Goal: Feedback & Contribution: Contribute content

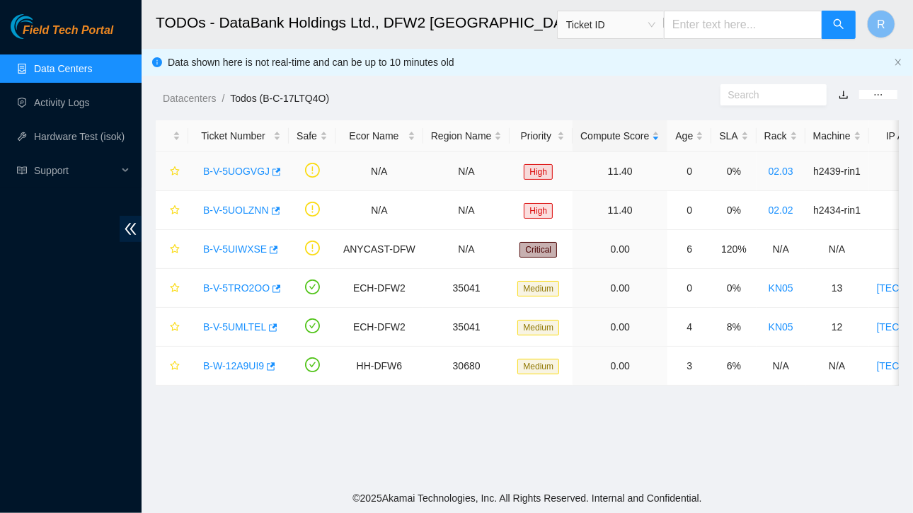
scroll to position [125, 0]
click at [86, 66] on link "Data Centers" at bounding box center [63, 68] width 58 height 11
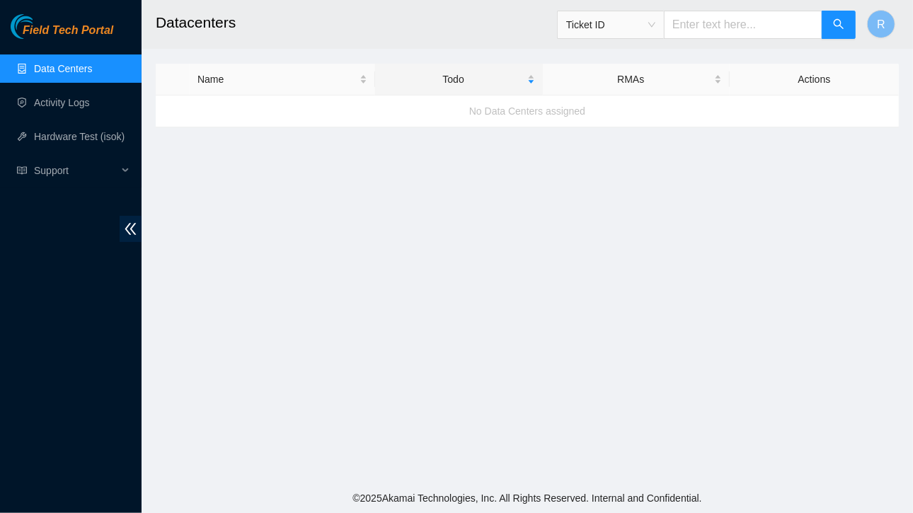
click at [52, 74] on link "Data Centers" at bounding box center [63, 68] width 58 height 11
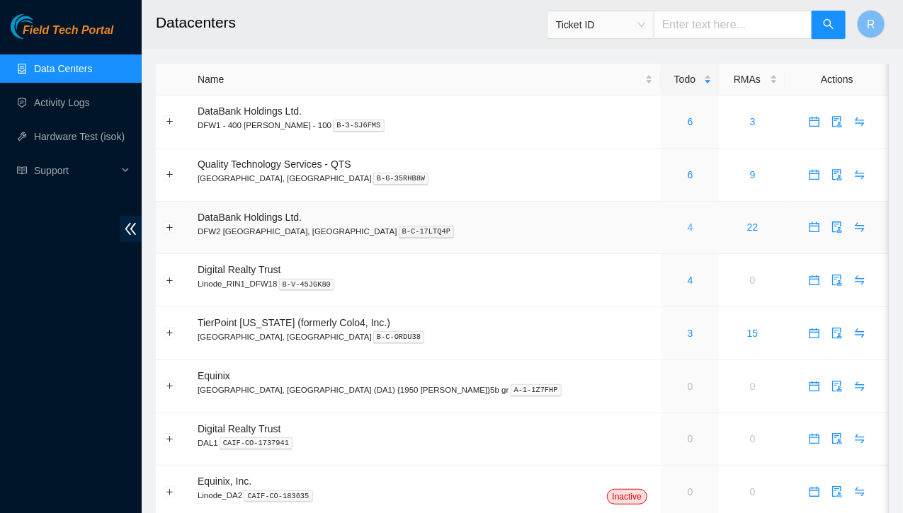
click at [687, 230] on link "4" at bounding box center [690, 227] width 6 height 11
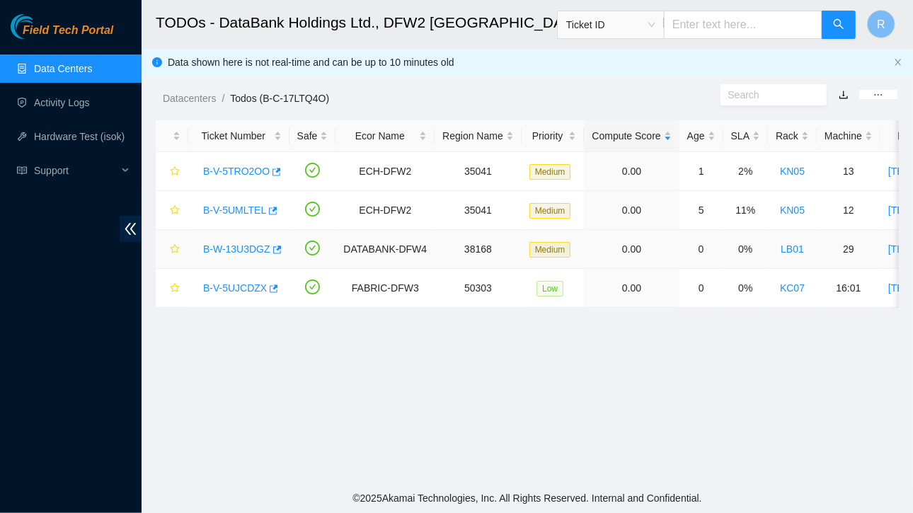
click at [224, 247] on link "B-W-13U3DGZ" at bounding box center [236, 249] width 67 height 11
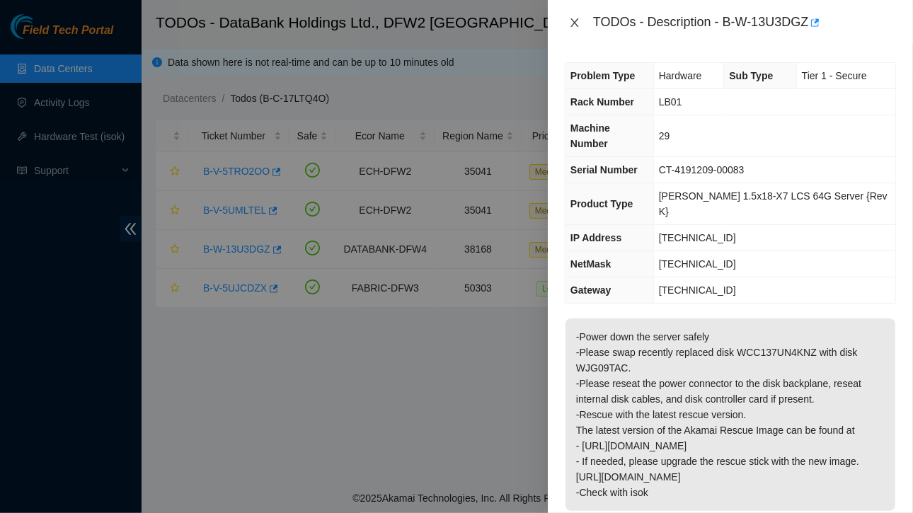
click at [573, 19] on icon "close" at bounding box center [574, 22] width 11 height 11
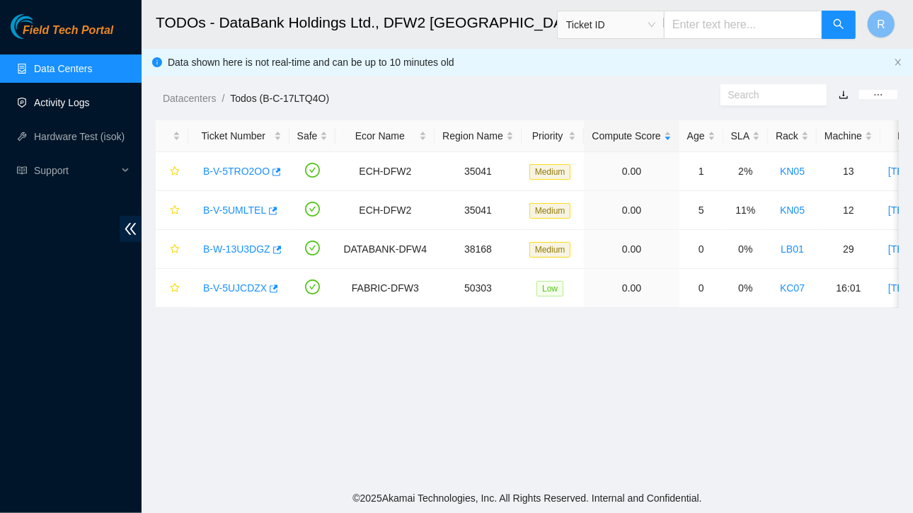
click at [64, 105] on link "Activity Logs" at bounding box center [62, 102] width 56 height 11
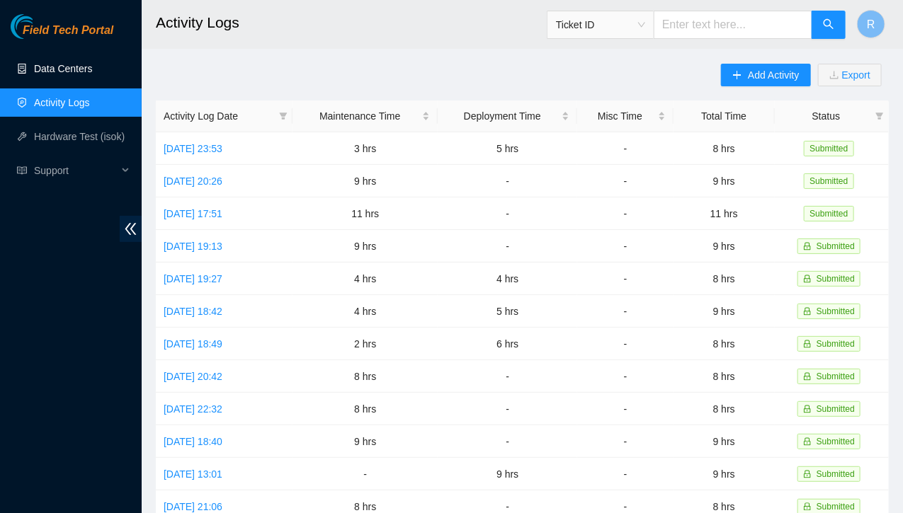
click at [74, 66] on link "Data Centers" at bounding box center [63, 68] width 58 height 11
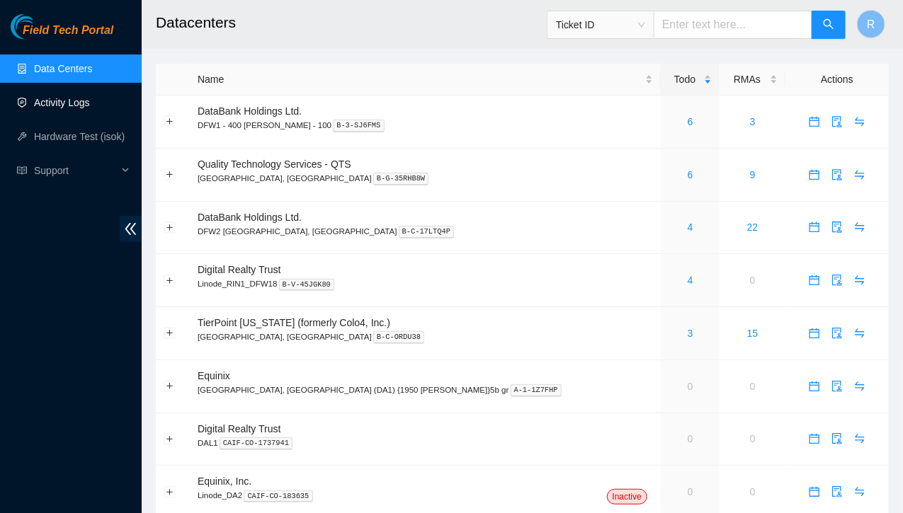
click at [70, 101] on link "Activity Logs" at bounding box center [62, 102] width 56 height 11
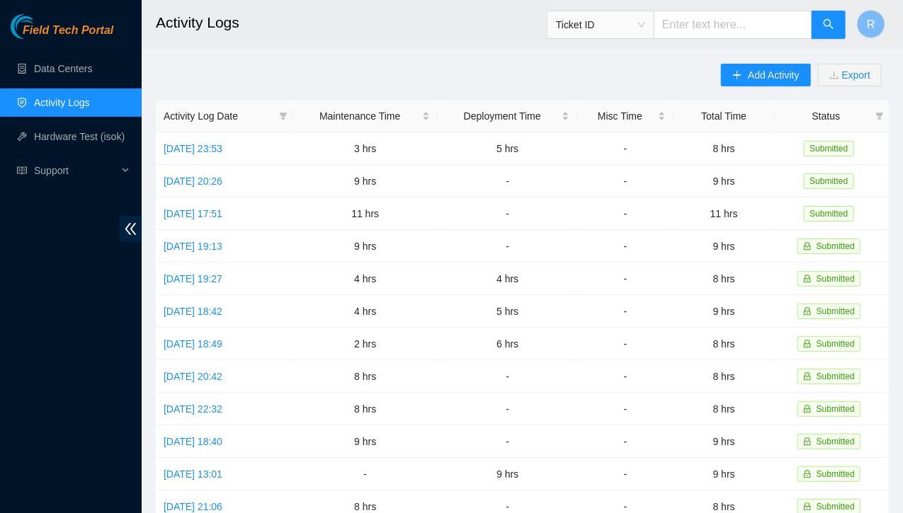
click at [467, 58] on main "Activity Logs Ticket ID R Add Activity Export Activity Log Date Maintenance Tim…" at bounding box center [522, 421] width 761 height 843
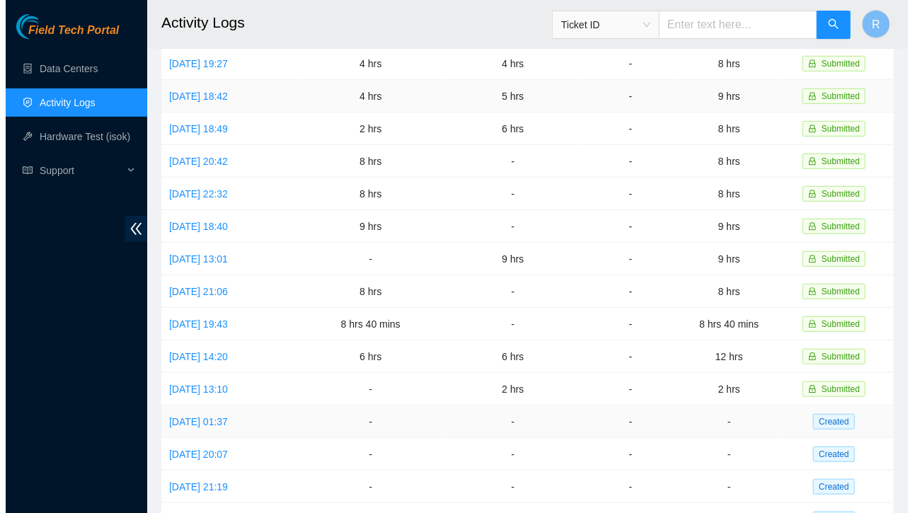
scroll to position [239, 0]
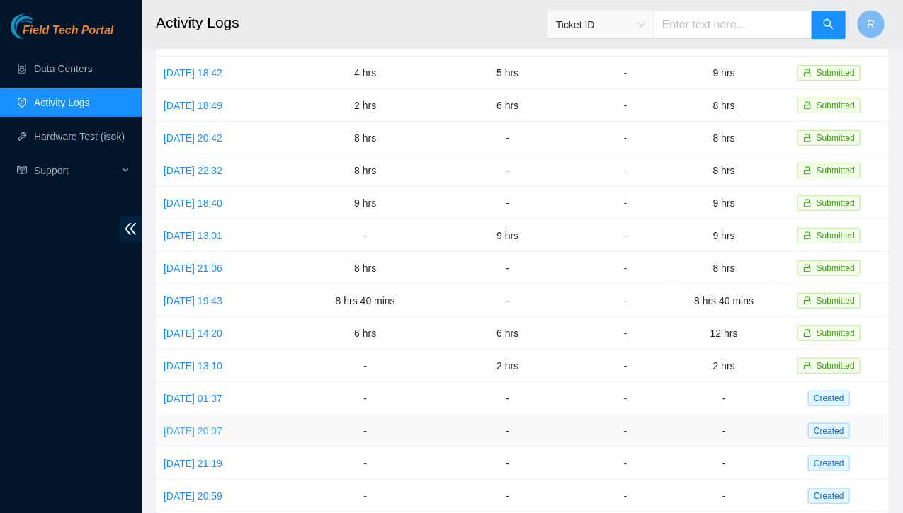
click at [220, 425] on link "[DATE] 20:07" at bounding box center [193, 430] width 59 height 11
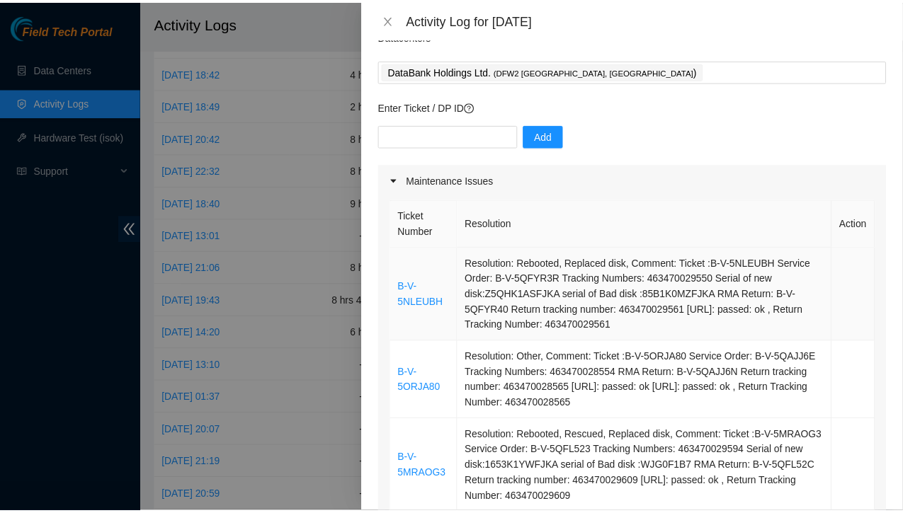
scroll to position [30, 0]
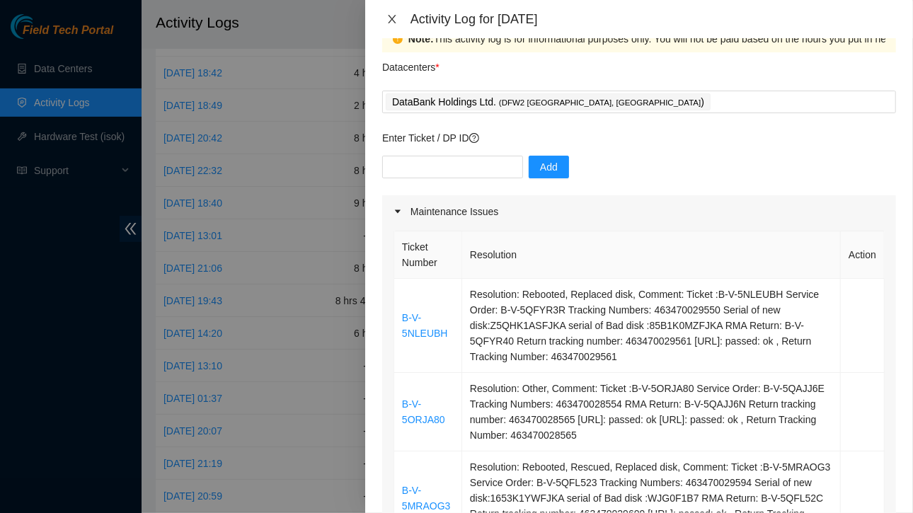
click at [394, 23] on icon "close" at bounding box center [392, 18] width 11 height 11
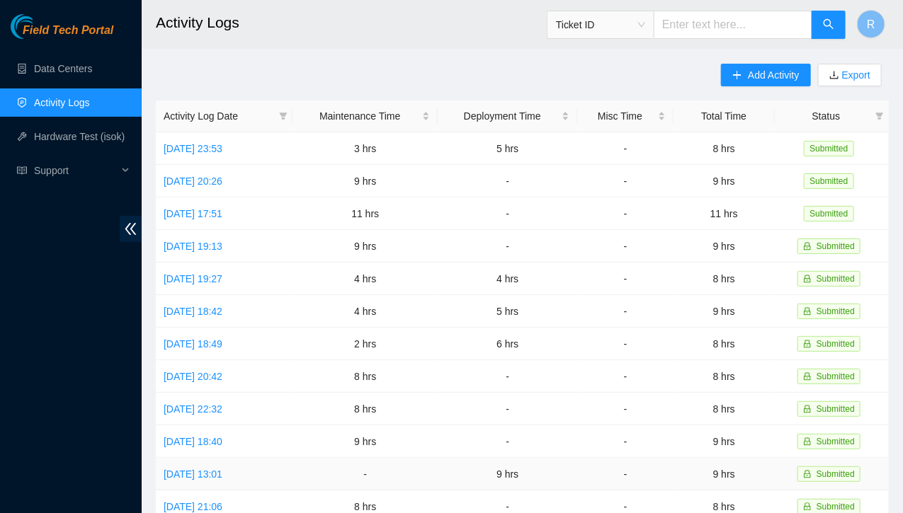
scroll to position [1, 0]
click at [63, 67] on link "Data Centers" at bounding box center [63, 68] width 58 height 11
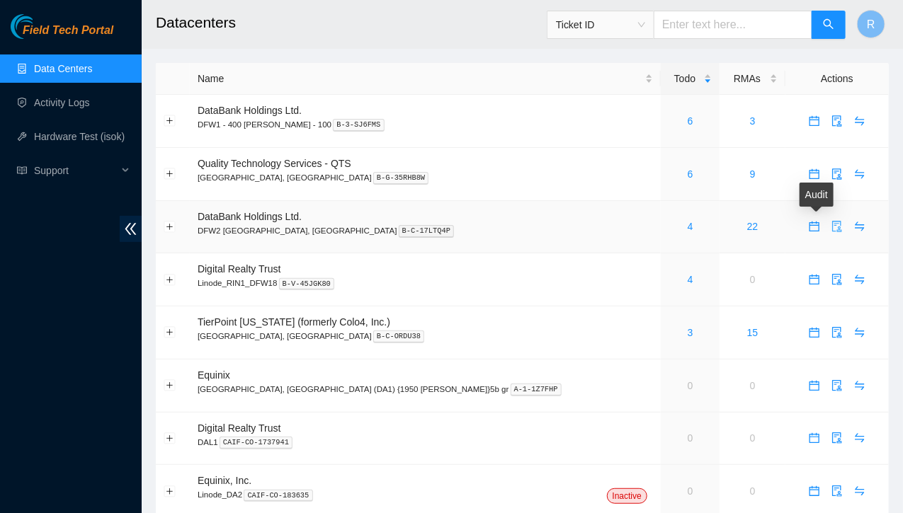
click at [831, 227] on icon "audit" at bounding box center [836, 226] width 11 height 11
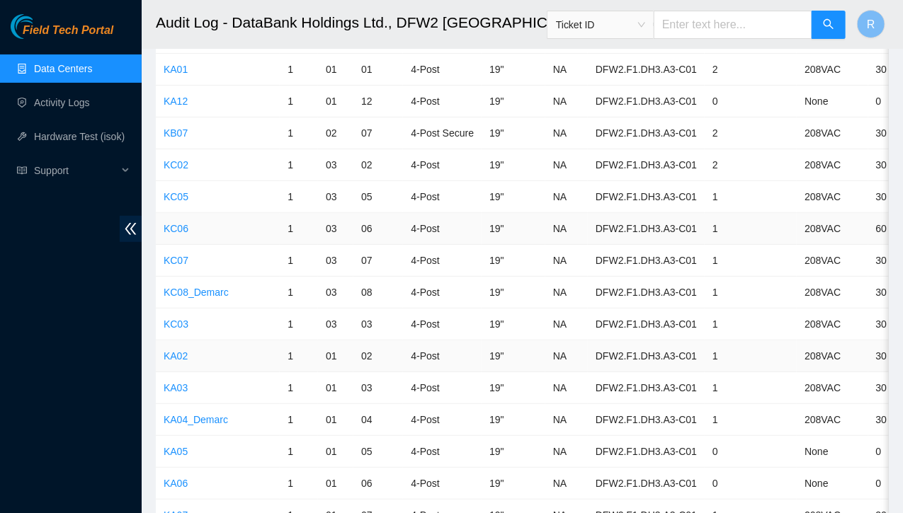
scroll to position [116, 0]
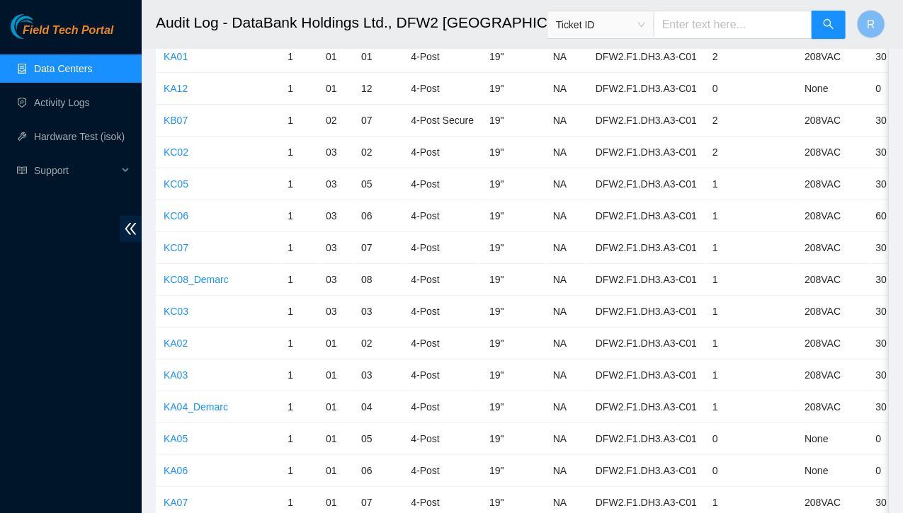
click at [719, 31] on input "text" at bounding box center [732, 25] width 159 height 28
type input "kh06"
click at [825, 23] on icon "search" at bounding box center [828, 23] width 11 height 11
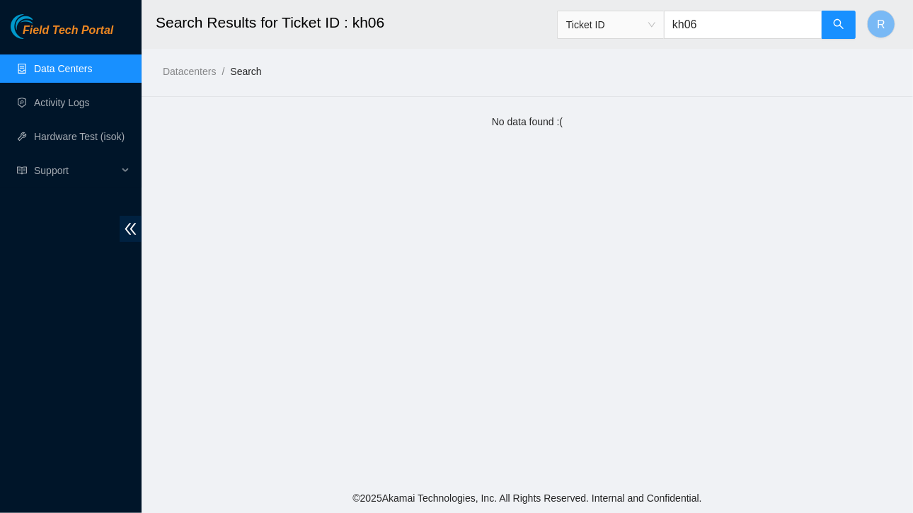
click at [774, 25] on input "kh06" at bounding box center [743, 25] width 159 height 28
type input "k"
click at [71, 69] on link "Data Centers" at bounding box center [63, 68] width 58 height 11
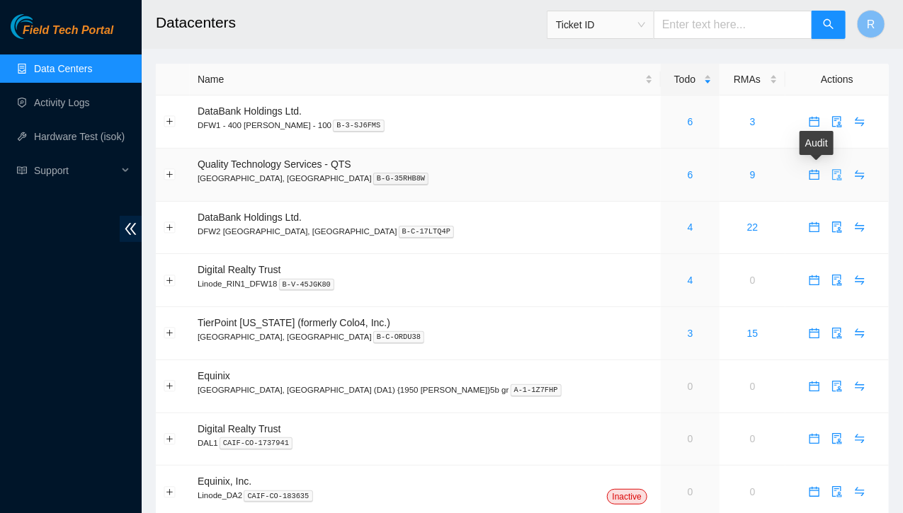
click at [832, 176] on icon "audit" at bounding box center [836, 174] width 9 height 11
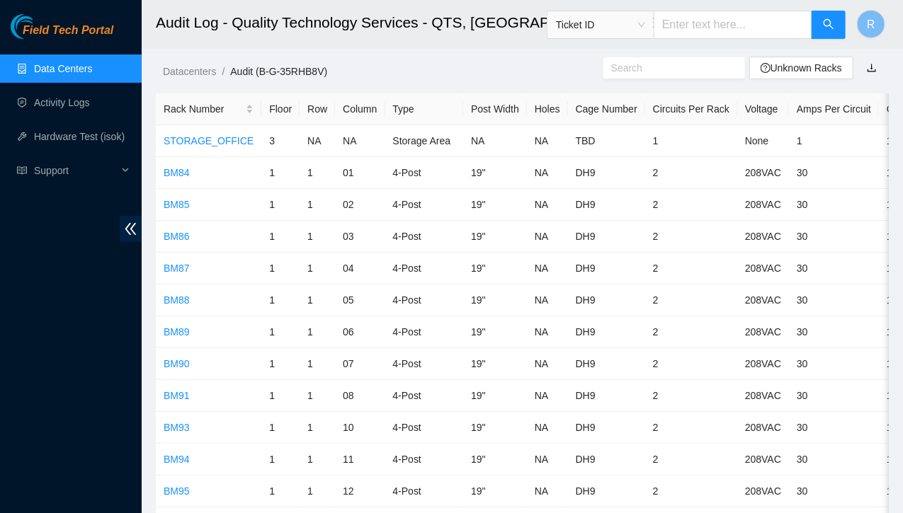
click at [72, 69] on link "Data Centers" at bounding box center [63, 68] width 58 height 11
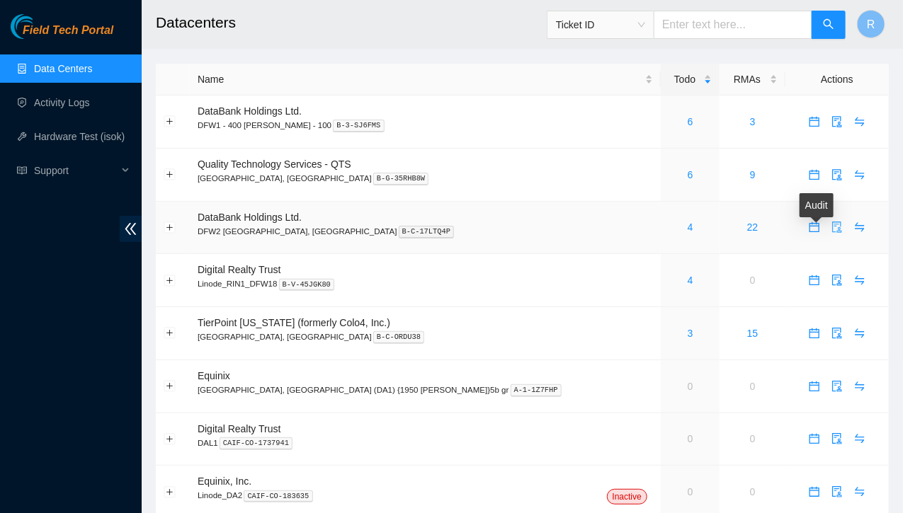
click at [831, 227] on icon "audit" at bounding box center [836, 227] width 11 height 11
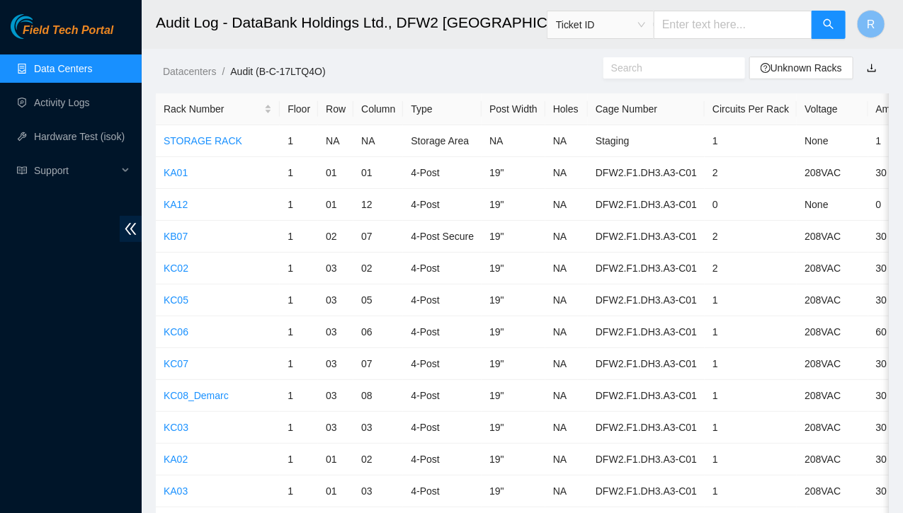
click at [692, 76] on span at bounding box center [674, 67] width 142 height 21
click at [689, 69] on input "text" at bounding box center [668, 68] width 115 height 16
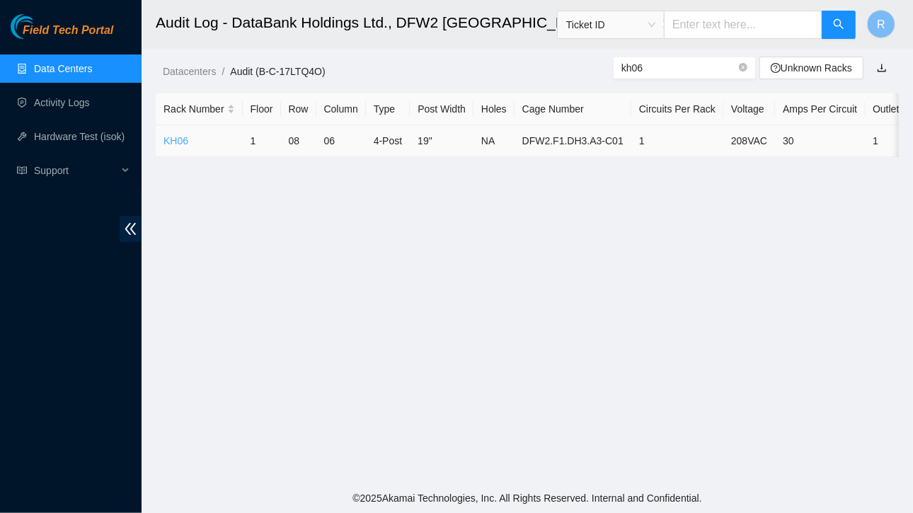
type input "kh06"
click at [171, 137] on link "KH06" at bounding box center [176, 140] width 25 height 11
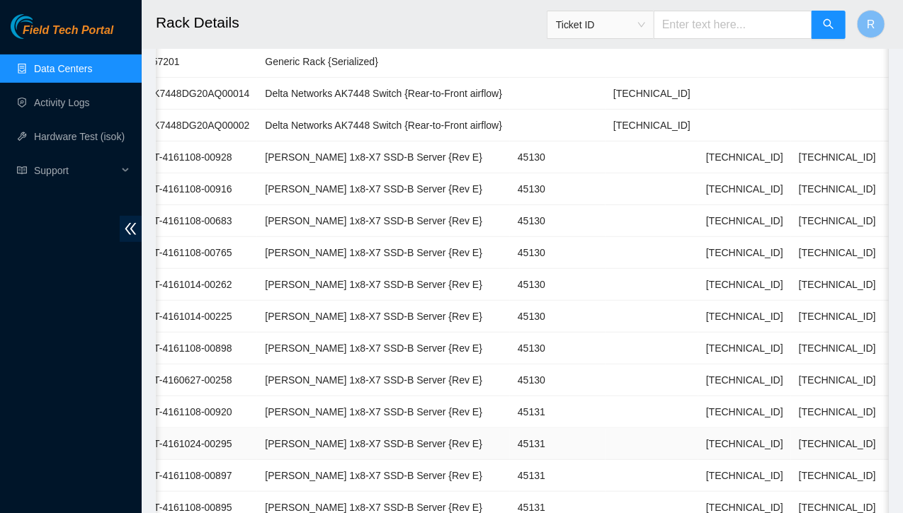
scroll to position [0, 290]
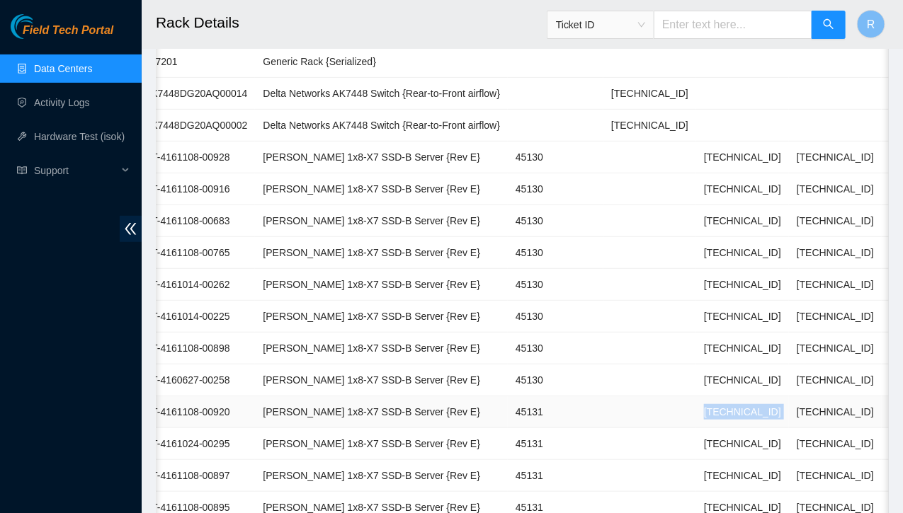
drag, startPoint x: 677, startPoint y: 408, endPoint x: 750, endPoint y: 412, distance: 73.0
click at [750, 412] on tr "09 Pending RMA CT-4161108-00920 [PERSON_NAME] 1x8-X7 SSD-B Server {Rev E} 45131…" at bounding box center [420, 412] width 1108 height 32
copy td "[TECHNICAL_ID]"
click at [70, 141] on link "Hardware Test (isok)" at bounding box center [79, 136] width 91 height 11
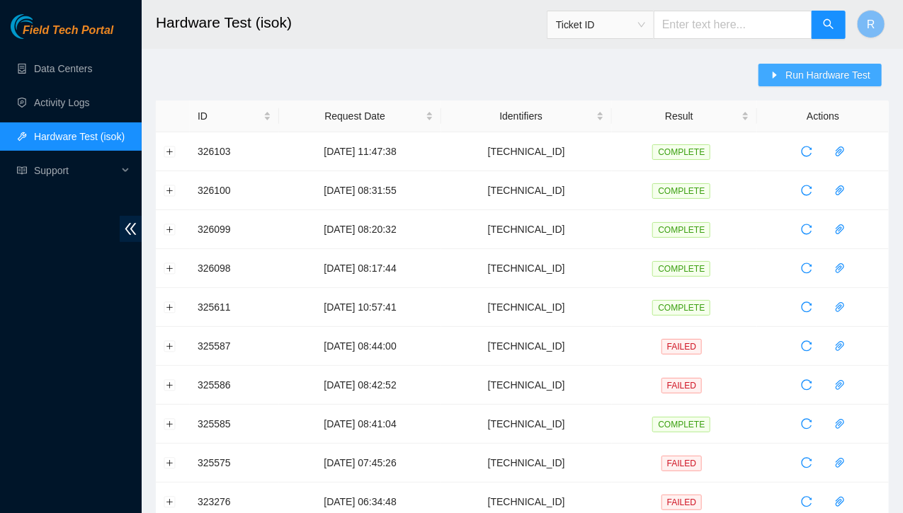
click at [803, 75] on span "Run Hardware Test" at bounding box center [827, 75] width 85 height 16
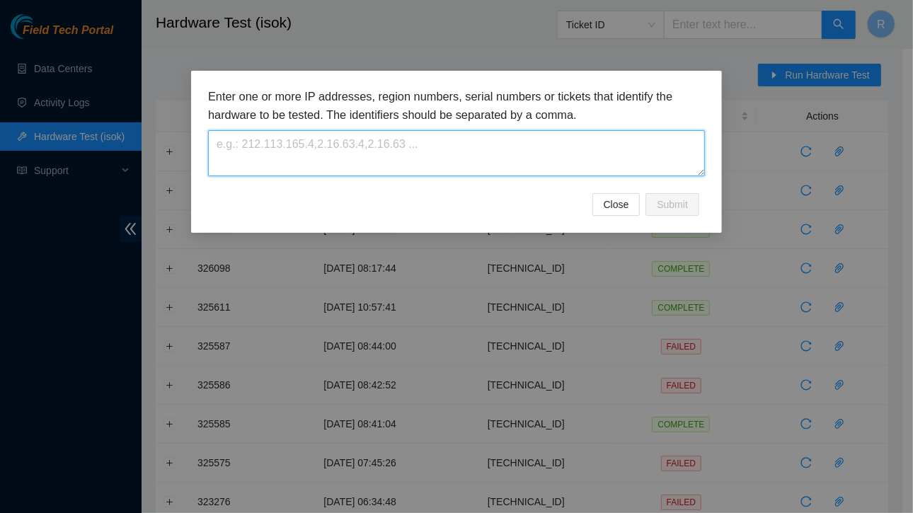
click at [414, 148] on textarea at bounding box center [456, 153] width 497 height 46
paste textarea "[TECHNICAL_ID]"
type textarea "[TECHNICAL_ID]"
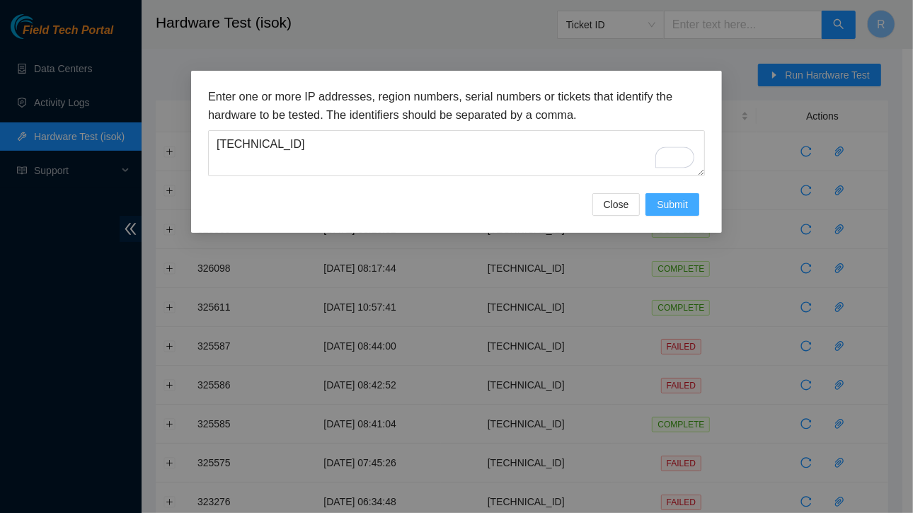
click at [665, 202] on span "Submit" at bounding box center [672, 205] width 31 height 16
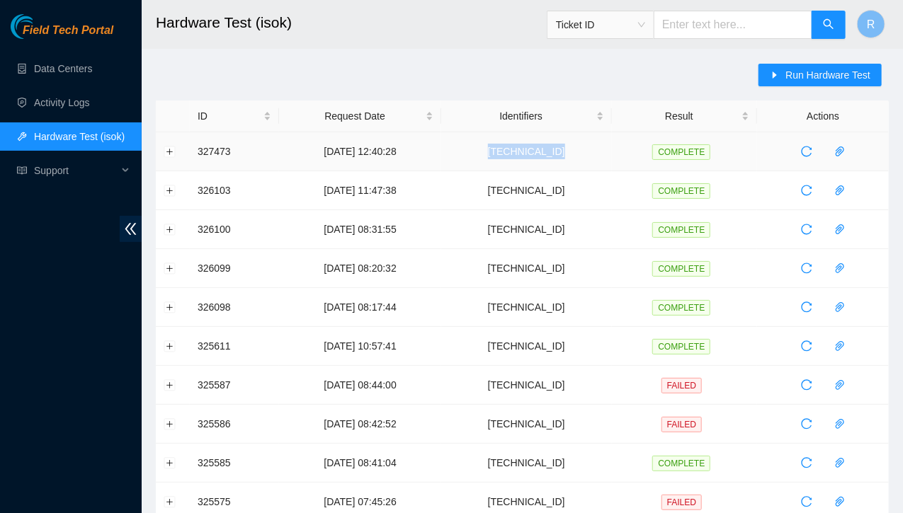
drag, startPoint x: 513, startPoint y: 149, endPoint x: 582, endPoint y: 149, distance: 69.4
click at [592, 148] on td "[TECHNICAL_ID]" at bounding box center [526, 151] width 171 height 39
copy td "[TECHNICAL_ID]"
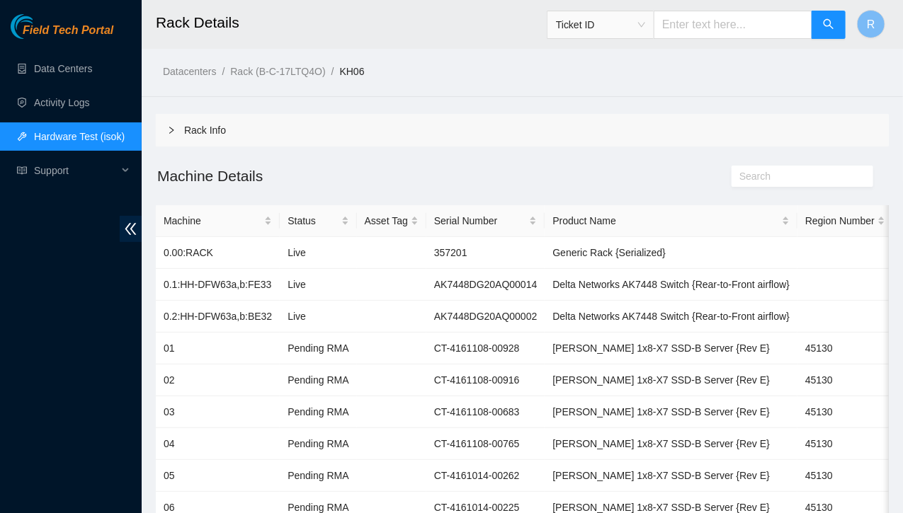
scroll to position [120, 0]
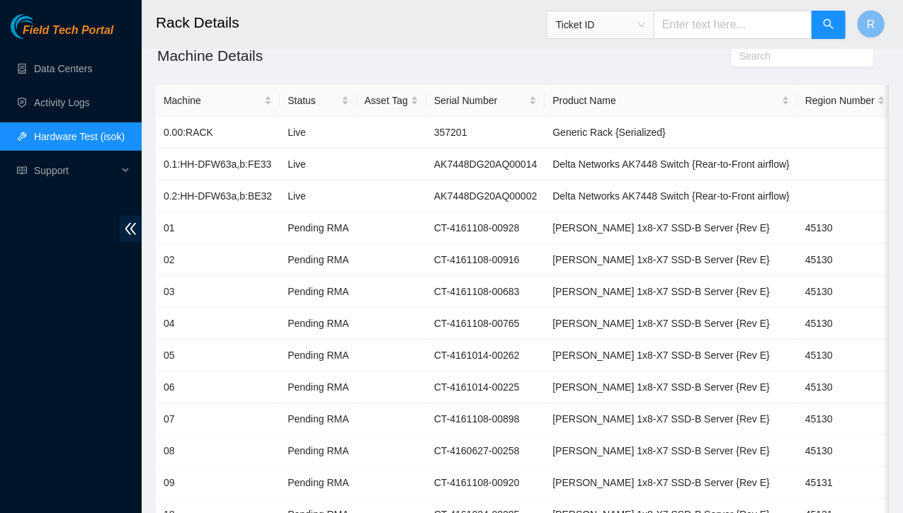
click at [700, 26] on input "text" at bounding box center [732, 25] width 159 height 28
type input "KH09"
click at [830, 20] on icon "search" at bounding box center [828, 23] width 11 height 11
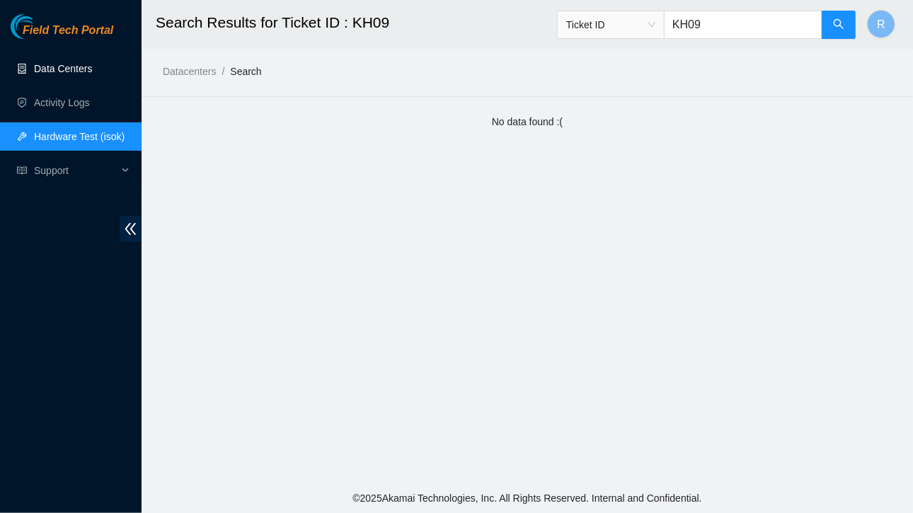
click at [50, 71] on link "Data Centers" at bounding box center [63, 68] width 58 height 11
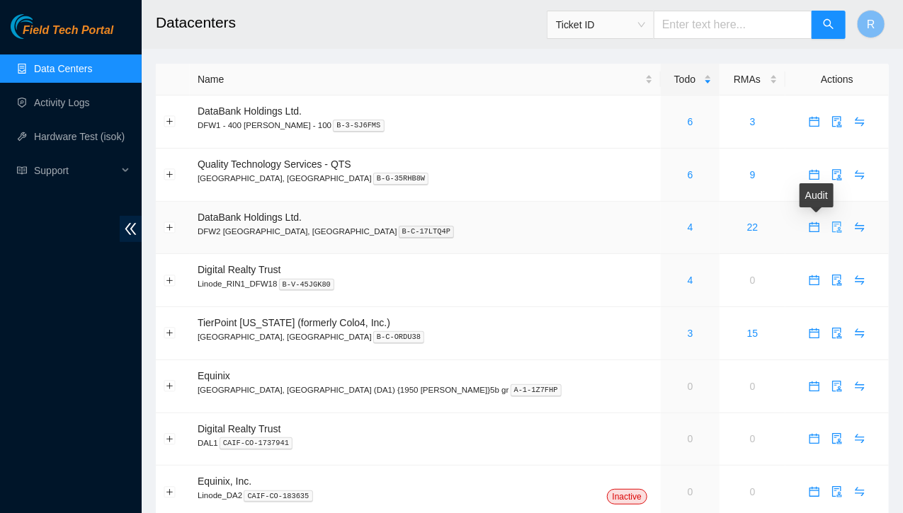
click at [832, 228] on icon "audit" at bounding box center [836, 227] width 9 height 11
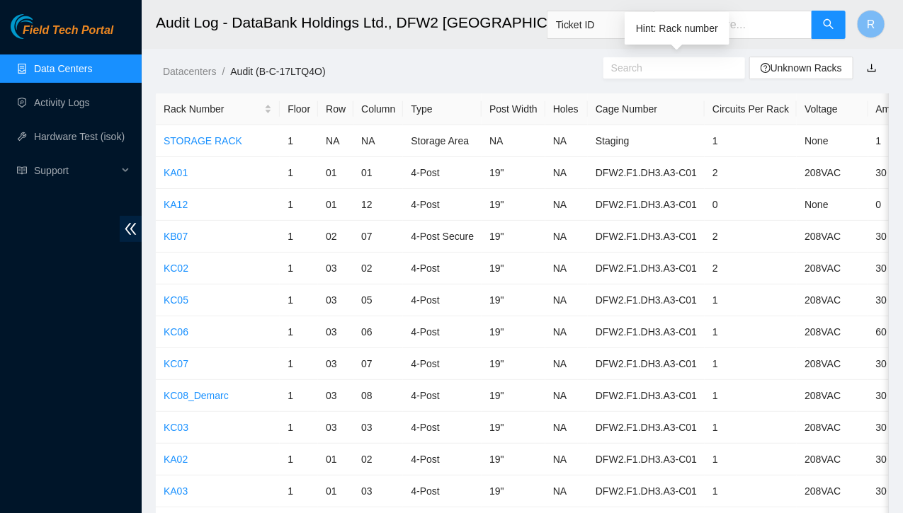
click at [683, 71] on input "text" at bounding box center [668, 68] width 115 height 16
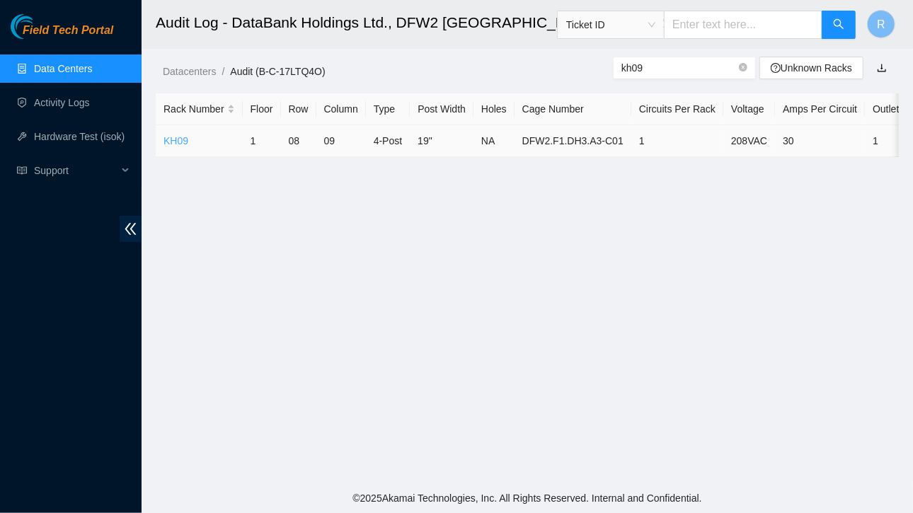
type input "kh09"
click at [178, 141] on link "KH09" at bounding box center [176, 140] width 25 height 11
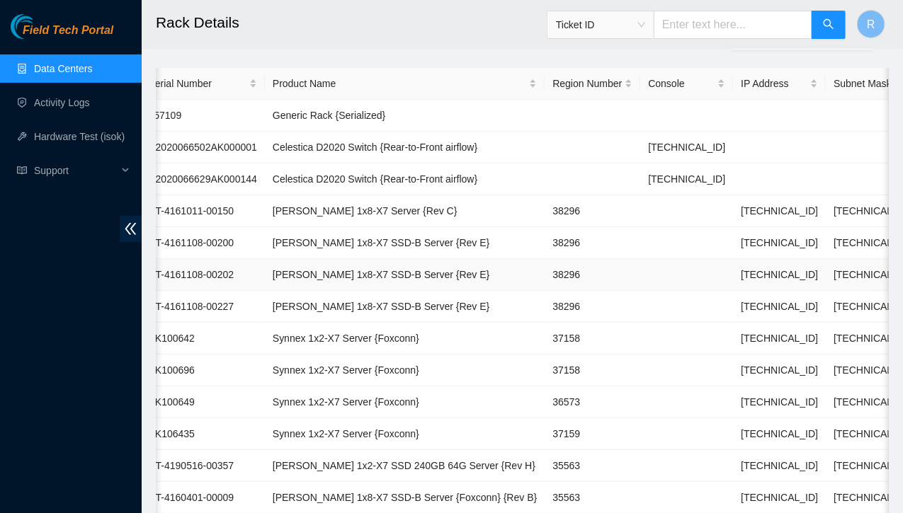
scroll to position [0, 224]
drag, startPoint x: 660, startPoint y: 207, endPoint x: 711, endPoint y: 210, distance: 51.8
click at [733, 210] on td "[TECHNICAL_ID]" at bounding box center [779, 211] width 93 height 32
copy td "[TECHNICAL_ID]"
click at [74, 137] on link "Hardware Test (isok)" at bounding box center [79, 136] width 91 height 11
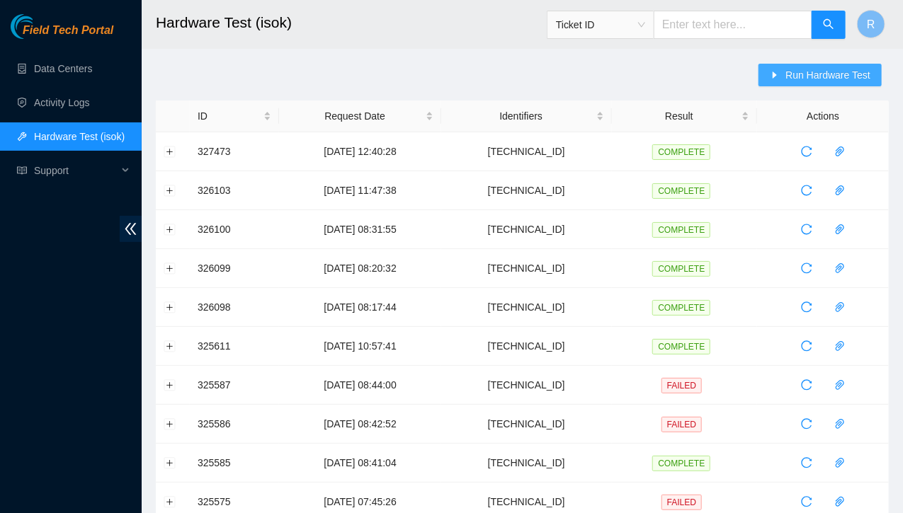
click at [811, 69] on span "Run Hardware Test" at bounding box center [827, 75] width 85 height 16
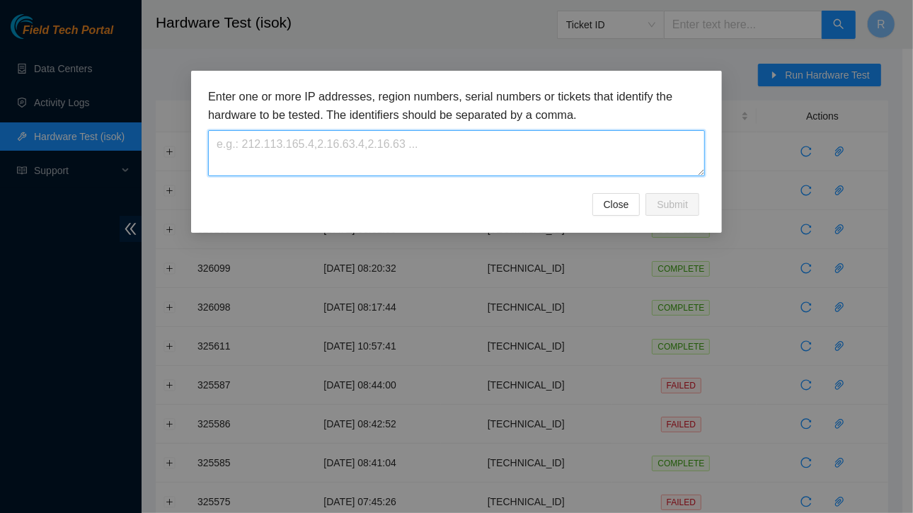
click at [433, 160] on textarea at bounding box center [456, 153] width 497 height 46
paste textarea "[TECHNICAL_ID]"
type textarea "[TECHNICAL_ID]"
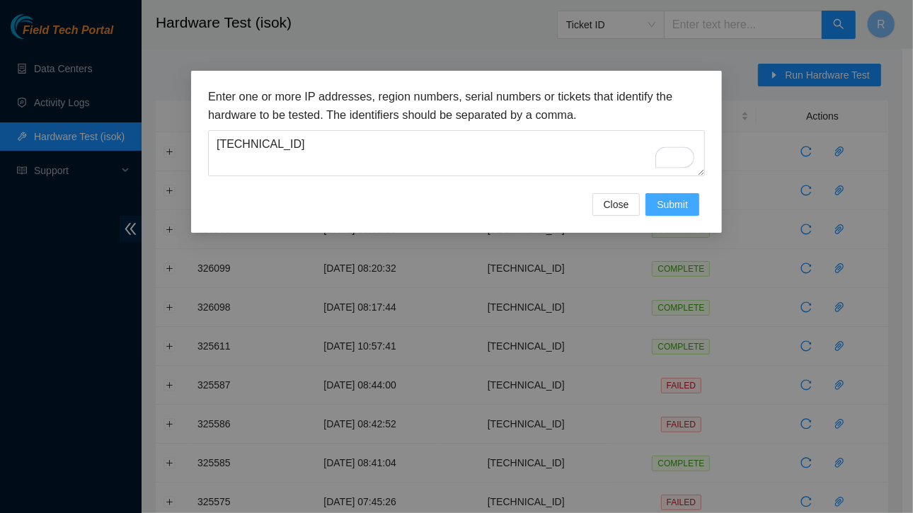
click at [673, 204] on span "Submit" at bounding box center [672, 205] width 31 height 16
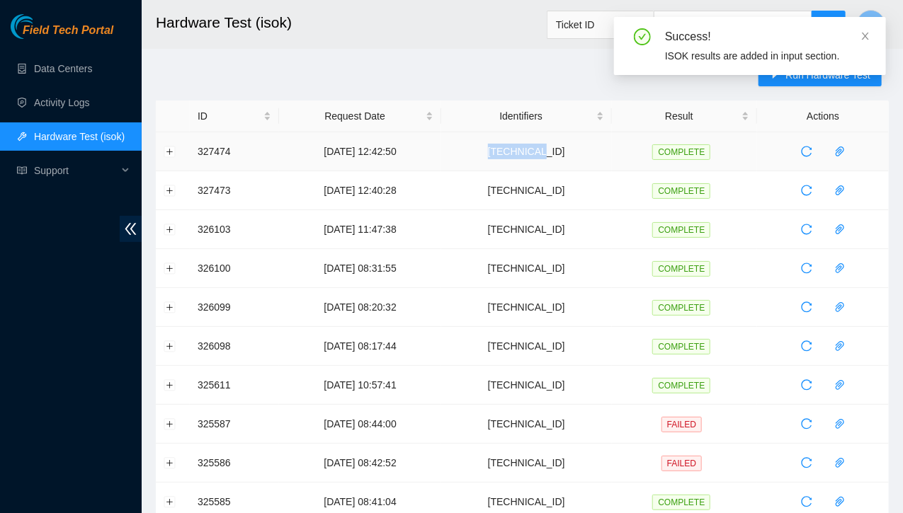
drag, startPoint x: 522, startPoint y: 154, endPoint x: 582, endPoint y: 156, distance: 59.5
click at [582, 156] on td "[TECHNICAL_ID]" at bounding box center [526, 151] width 171 height 39
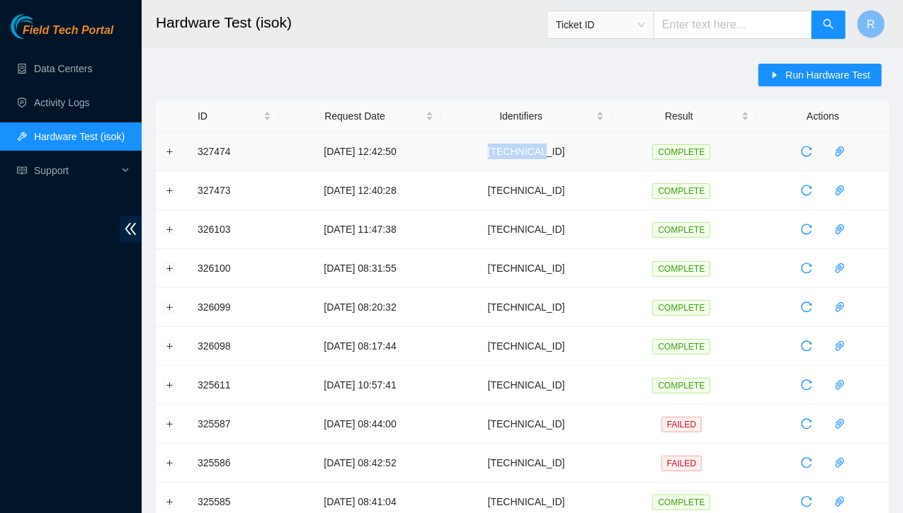
click at [548, 154] on td "[TECHNICAL_ID]" at bounding box center [526, 151] width 171 height 39
drag, startPoint x: 548, startPoint y: 154, endPoint x: 579, endPoint y: 157, distance: 31.3
click at [579, 157] on td "[TECHNICAL_ID]" at bounding box center [526, 151] width 171 height 39
copy td "[TECHNICAL_ID]"
click at [69, 105] on link "Activity Logs" at bounding box center [62, 102] width 56 height 11
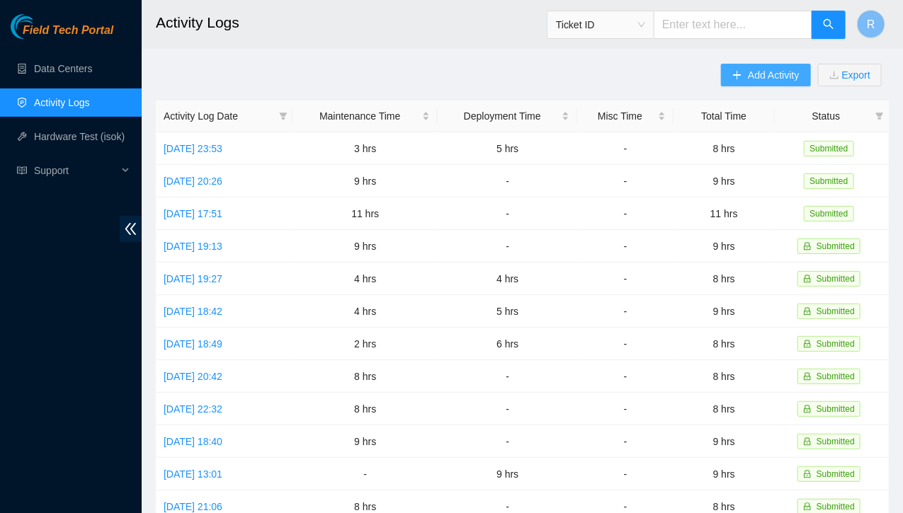
click at [750, 74] on span "Add Activity" at bounding box center [773, 75] width 51 height 16
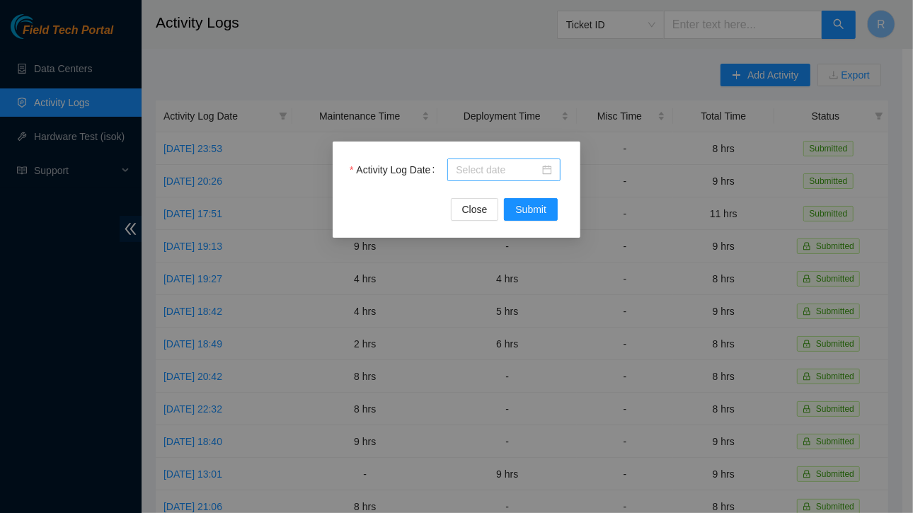
click at [549, 166] on div at bounding box center [504, 170] width 96 height 16
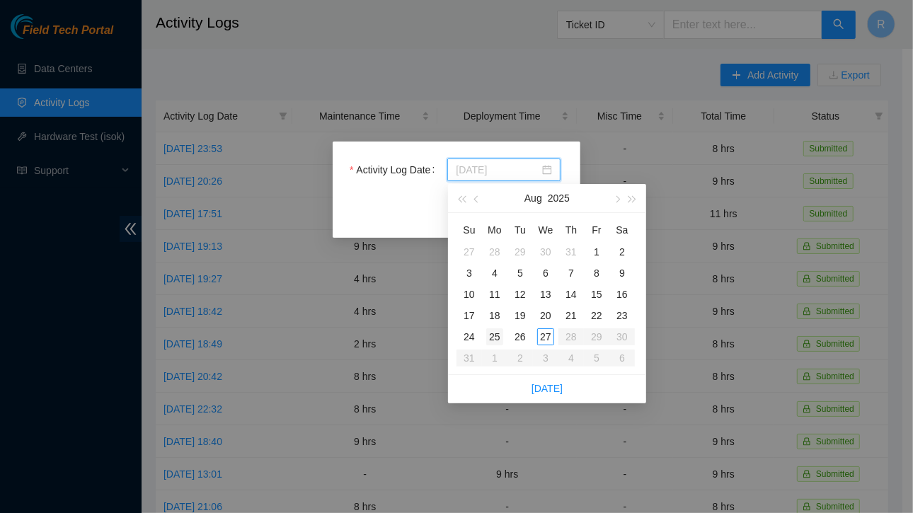
type input "[DATE]"
click at [494, 338] on div "25" at bounding box center [494, 336] width 17 height 17
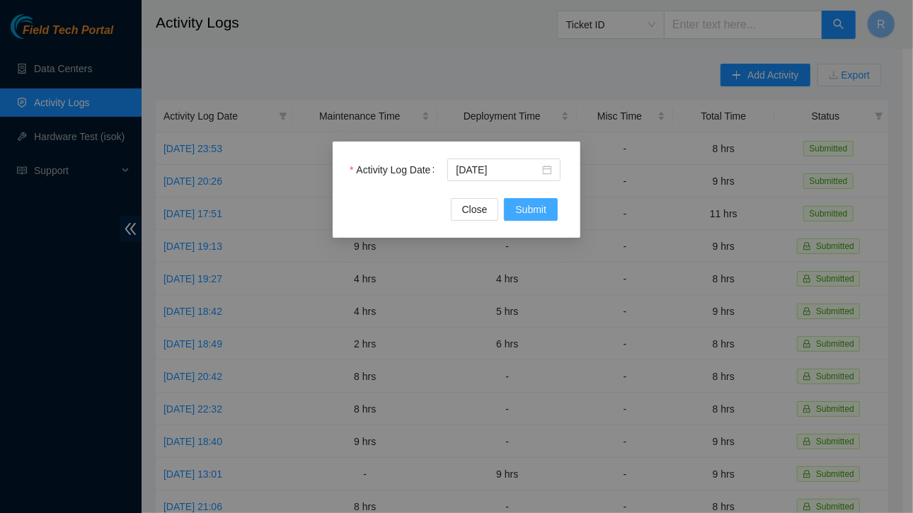
click at [532, 210] on span "Submit" at bounding box center [530, 210] width 31 height 16
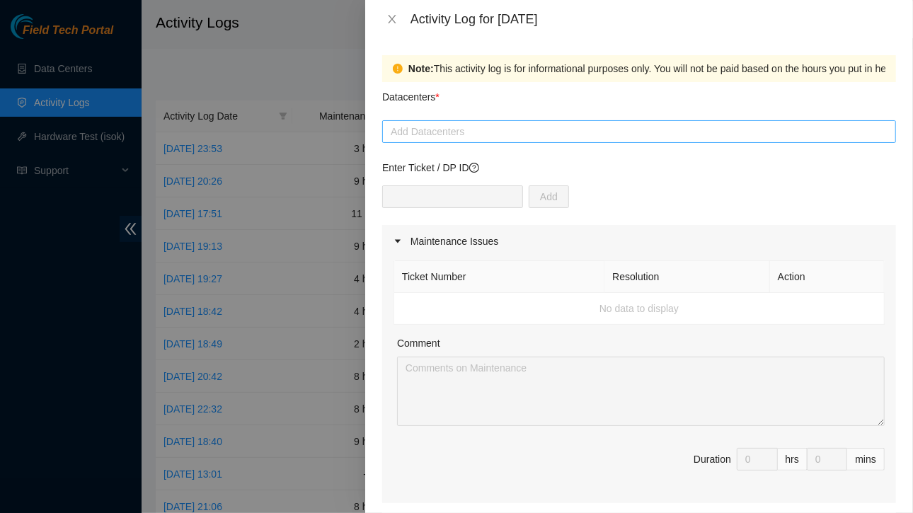
click at [463, 135] on div at bounding box center [639, 131] width 507 height 17
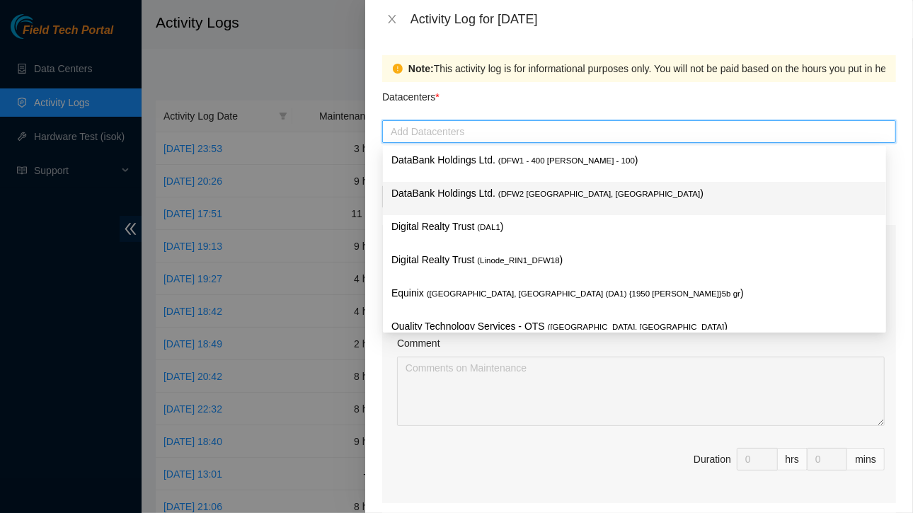
click at [459, 191] on p "DataBank Holdings Ltd. ( DFW2 [GEOGRAPHIC_DATA], [GEOGRAPHIC_DATA] )" at bounding box center [634, 193] width 486 height 16
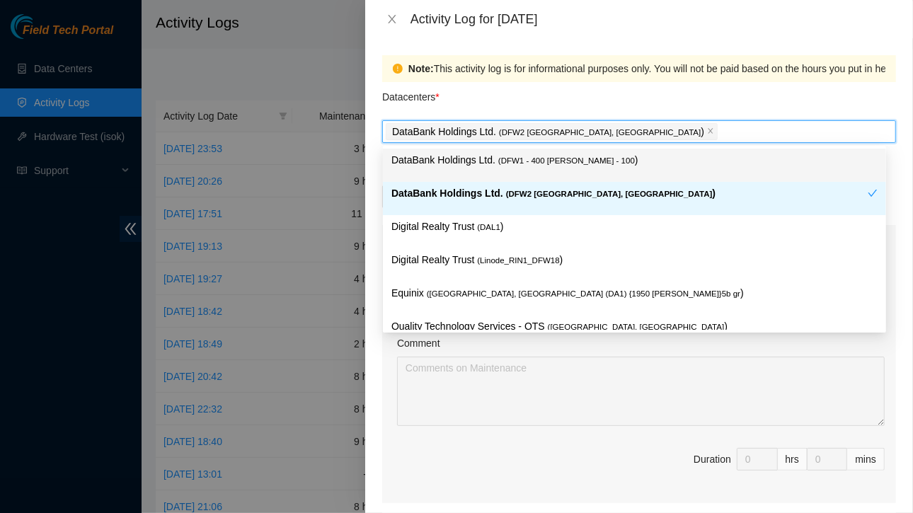
click at [505, 101] on div "Datacenters *" at bounding box center [639, 101] width 514 height 38
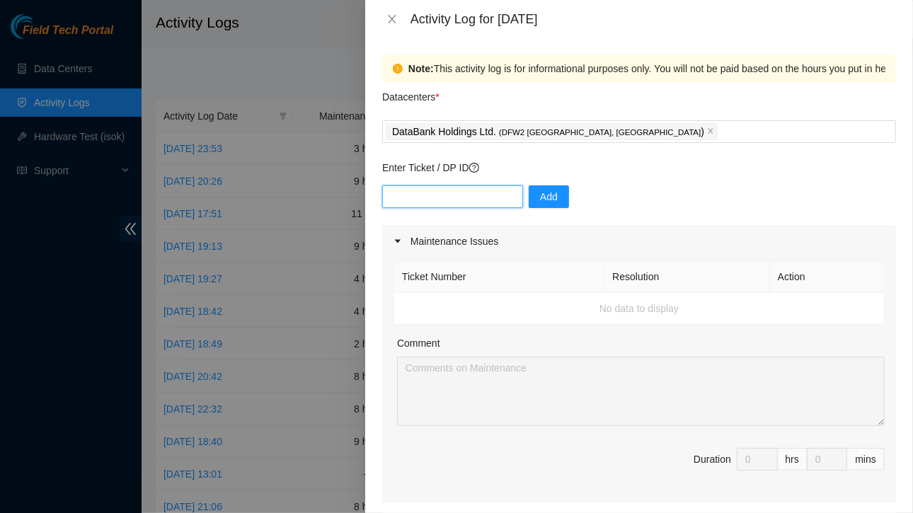
click at [453, 198] on input "text" at bounding box center [452, 196] width 141 height 23
paste input "DP83580"
click at [622, 193] on div "DP83580 Add" at bounding box center [639, 205] width 514 height 40
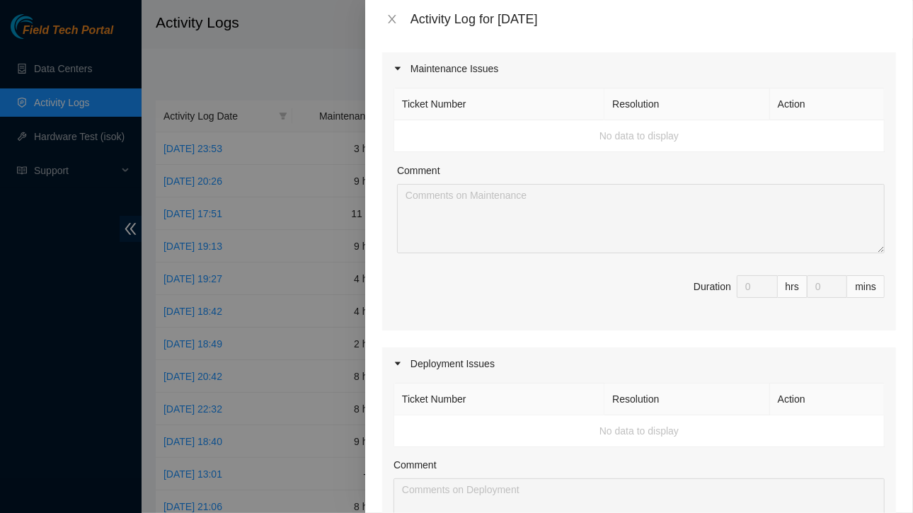
scroll to position [164, 0]
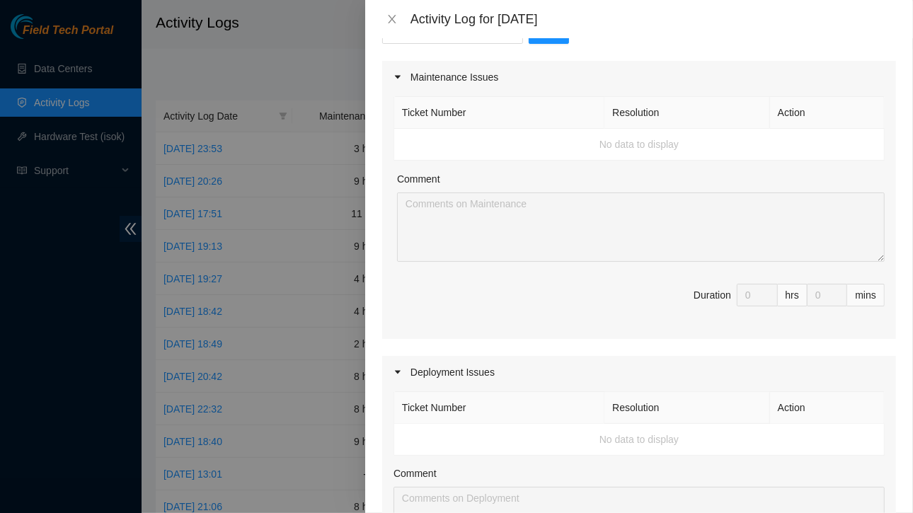
click at [687, 152] on td "No data to display" at bounding box center [639, 145] width 491 height 32
drag, startPoint x: 561, startPoint y: 151, endPoint x: 506, endPoint y: 162, distance: 56.2
click at [559, 153] on td "No data to display" at bounding box center [639, 145] width 491 height 32
click at [488, 166] on div "Ticket Number Resolution Action No data to display Comment Duration 0 hrs 0 mins" at bounding box center [639, 216] width 514 height 246
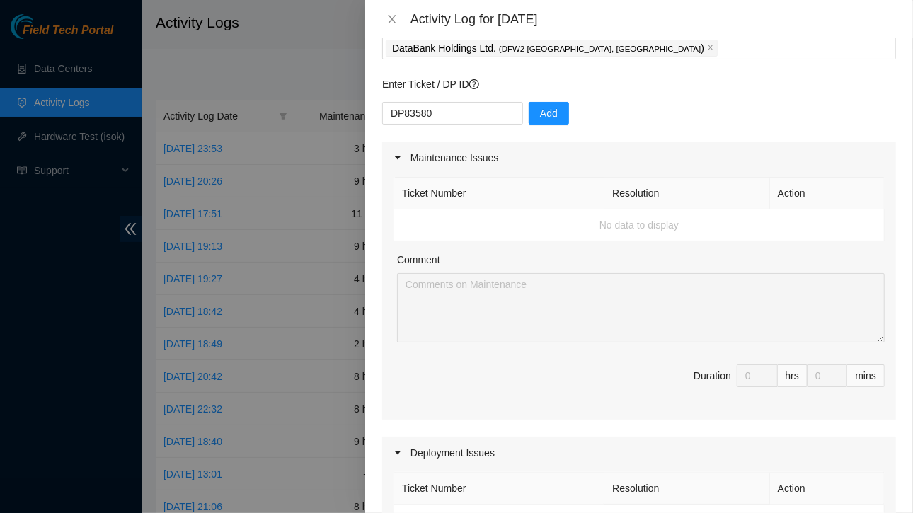
click at [400, 156] on icon "caret-right" at bounding box center [398, 158] width 8 height 8
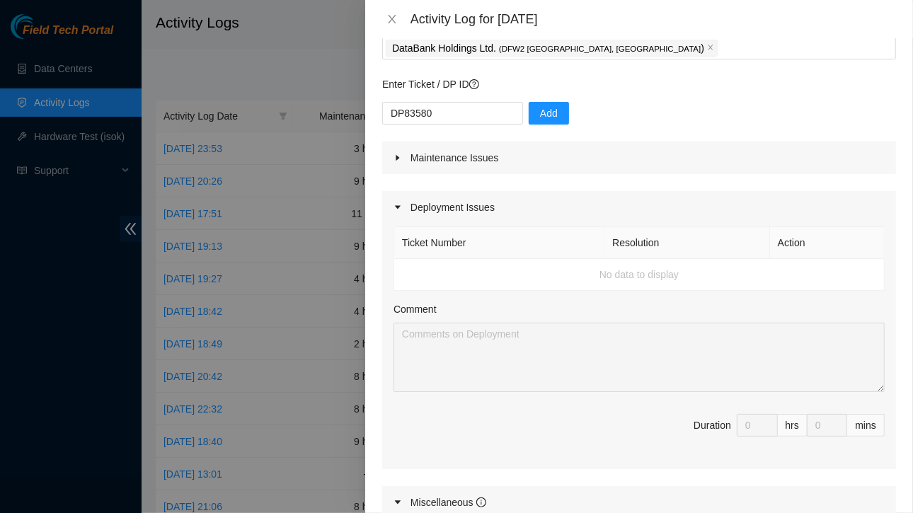
click at [400, 156] on icon "caret-right" at bounding box center [398, 158] width 8 height 8
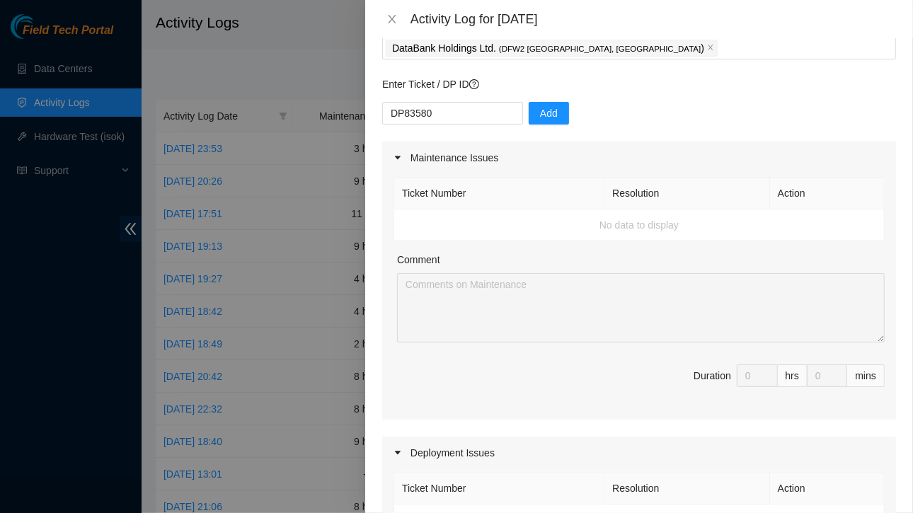
click at [400, 156] on icon "caret-right" at bounding box center [398, 158] width 8 height 8
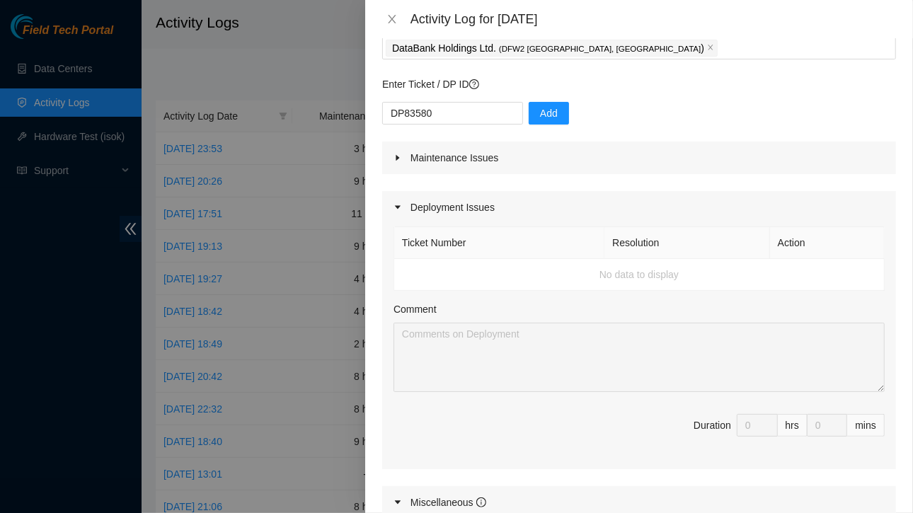
click at [399, 210] on icon "caret-right" at bounding box center [398, 207] width 8 height 8
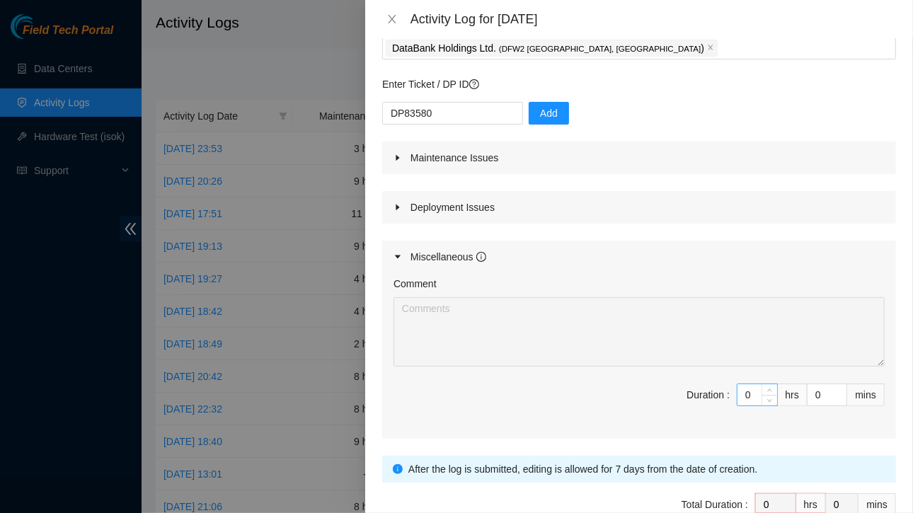
click at [743, 395] on input "0" at bounding box center [758, 394] width 40 height 21
click at [614, 213] on div "Deployment Issues" at bounding box center [639, 207] width 514 height 33
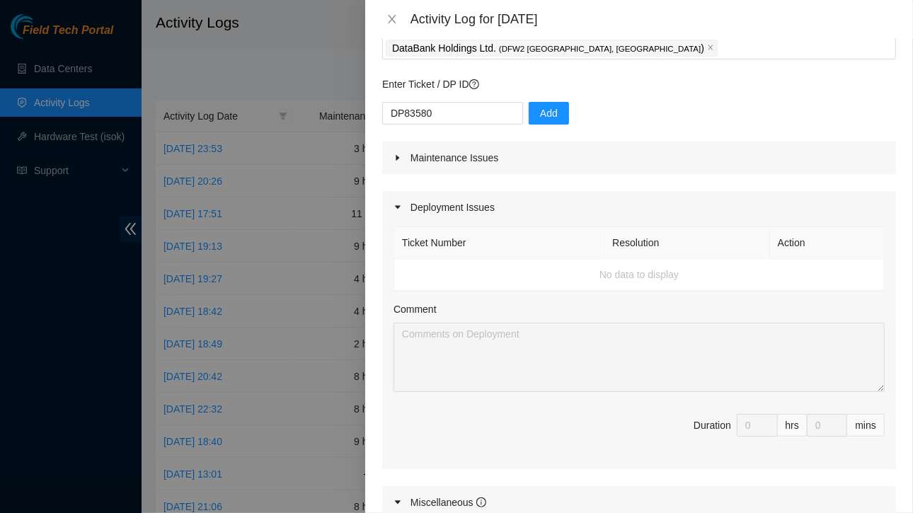
click at [680, 276] on td "No data to display" at bounding box center [639, 275] width 491 height 32
click at [560, 151] on div "Maintenance Issues" at bounding box center [639, 158] width 514 height 33
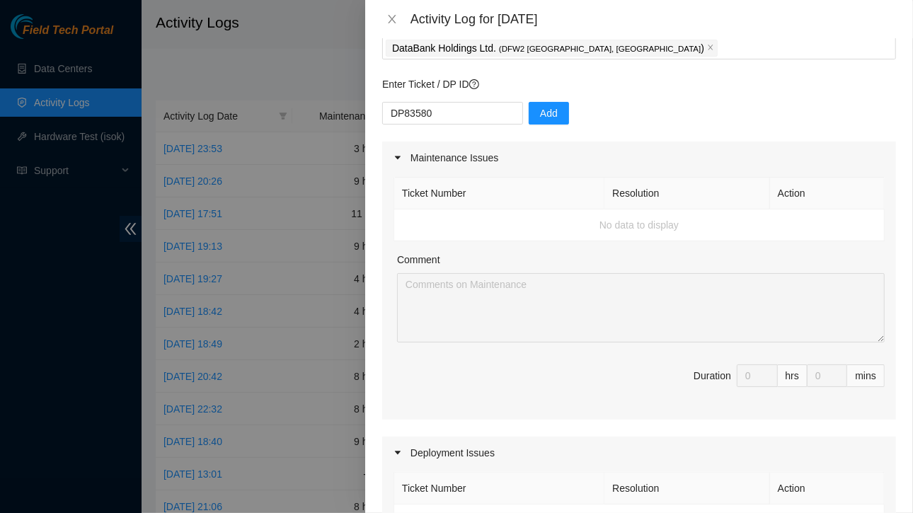
click at [556, 226] on td "No data to display" at bounding box center [639, 226] width 491 height 32
click at [453, 123] on input "DP83580" at bounding box center [452, 113] width 141 height 23
type input "D"
paste input "DP83580 - FABRIC-DFW3: Make region(s) Large Region Ready: FABRIC-DFW3k,FABRIC-D…"
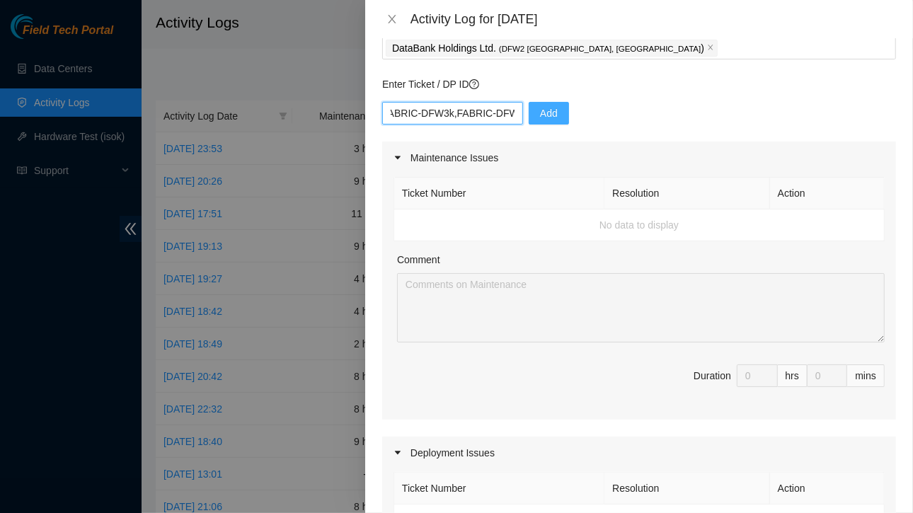
type input "DP83580 - FABRIC-DFW3: Make region(s) Large Region Ready: FABRIC-DFW3k,FABRIC-D…"
click at [540, 113] on span "Add" at bounding box center [549, 113] width 18 height 16
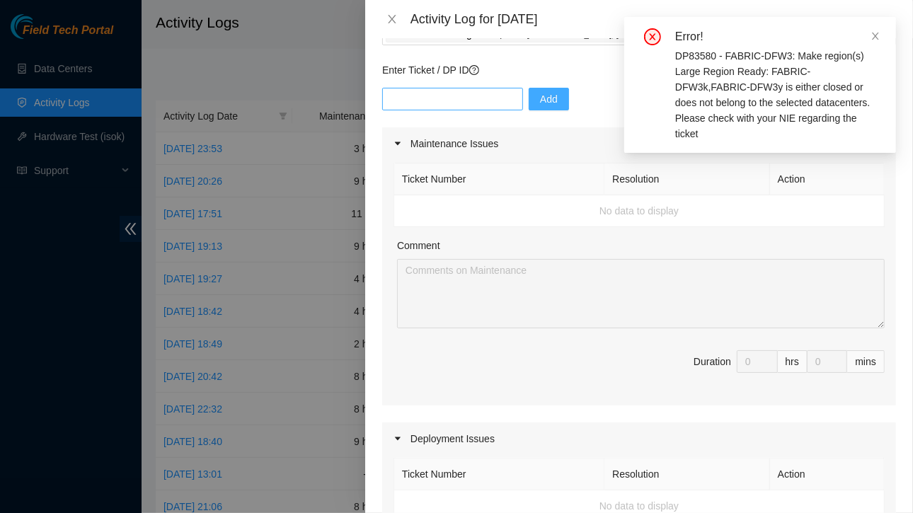
scroll to position [96, 0]
click at [468, 95] on input "text" at bounding box center [452, 100] width 141 height 23
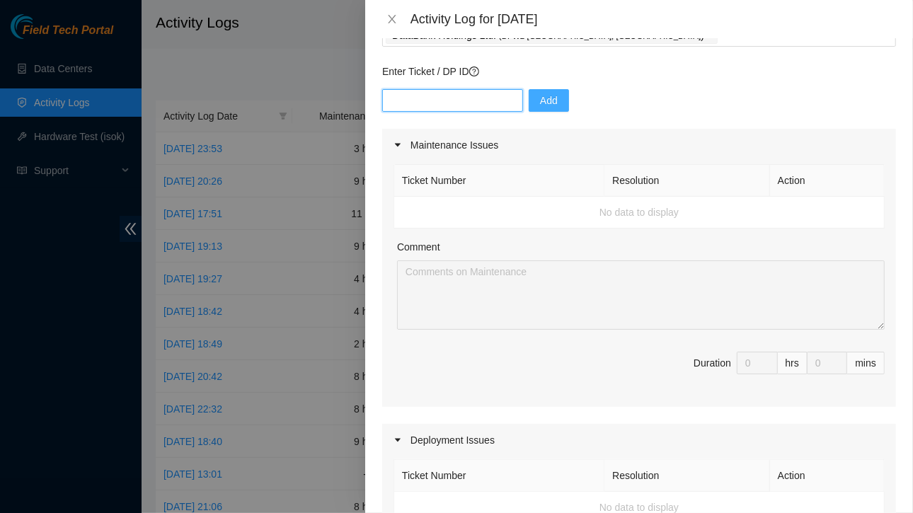
click at [416, 98] on input "text" at bounding box center [452, 100] width 141 height 23
paste input "DP83580"
type input "DP83580"
click at [540, 101] on span "Add" at bounding box center [549, 101] width 18 height 16
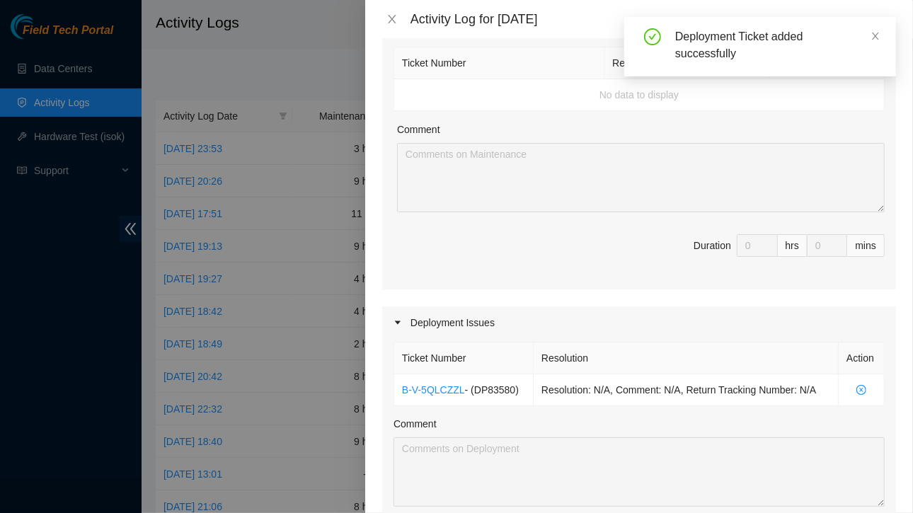
scroll to position [215, 0]
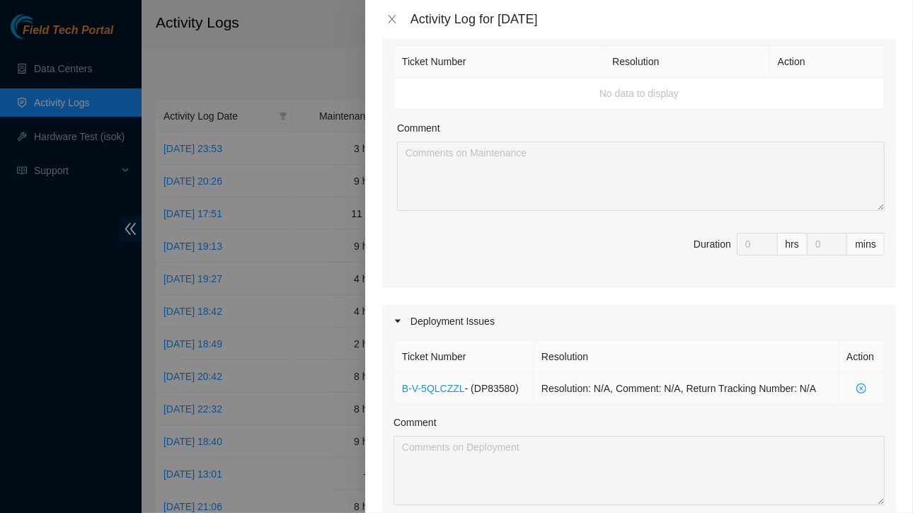
click at [599, 391] on td "Resolution: N/A, Comment: N/A, Return Tracking Number: N/A" at bounding box center [686, 389] width 305 height 32
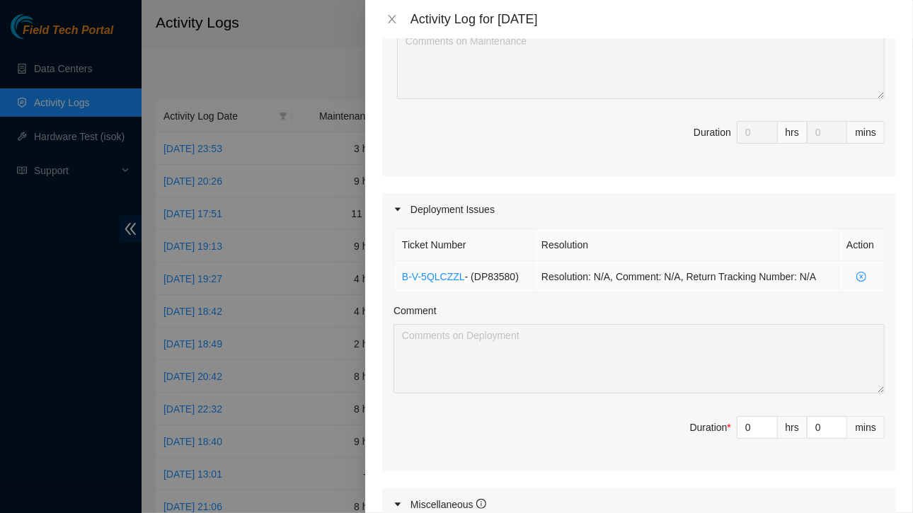
scroll to position [328, 0]
click at [743, 426] on input "0" at bounding box center [758, 426] width 40 height 21
type input "8"
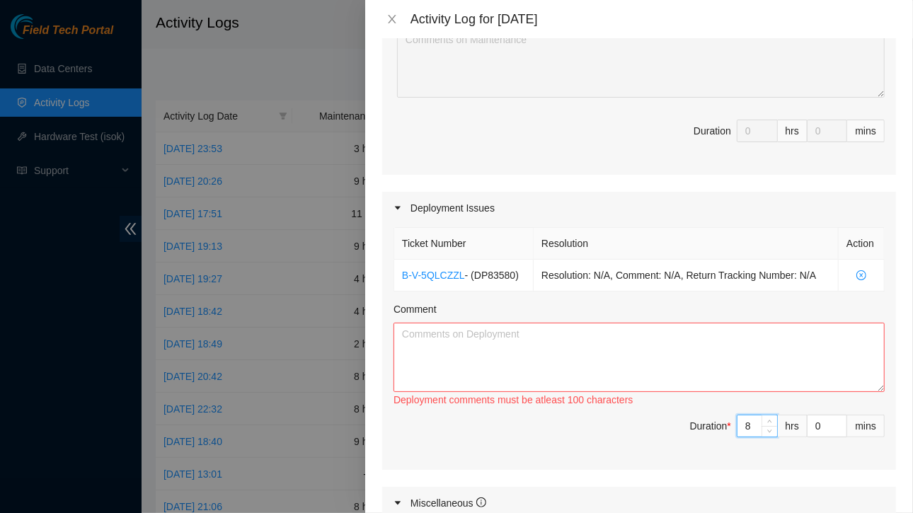
type input "8"
click at [442, 345] on textarea "Comment" at bounding box center [639, 357] width 491 height 69
paste textarea "Lo: IP Dolo | SI30398 - AMETCO-ADI8: Elit seddoe(t) Incid Utlabo Etdol: MAGNAA-…"
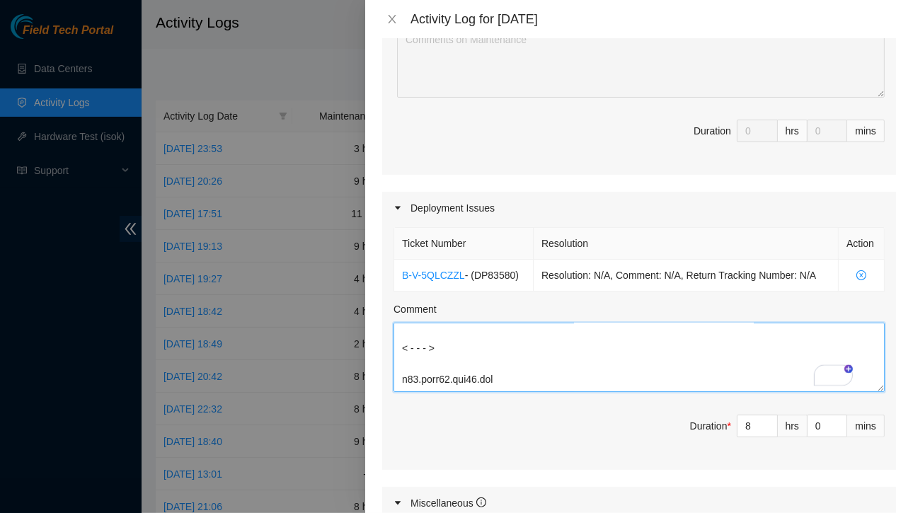
scroll to position [8847, 0]
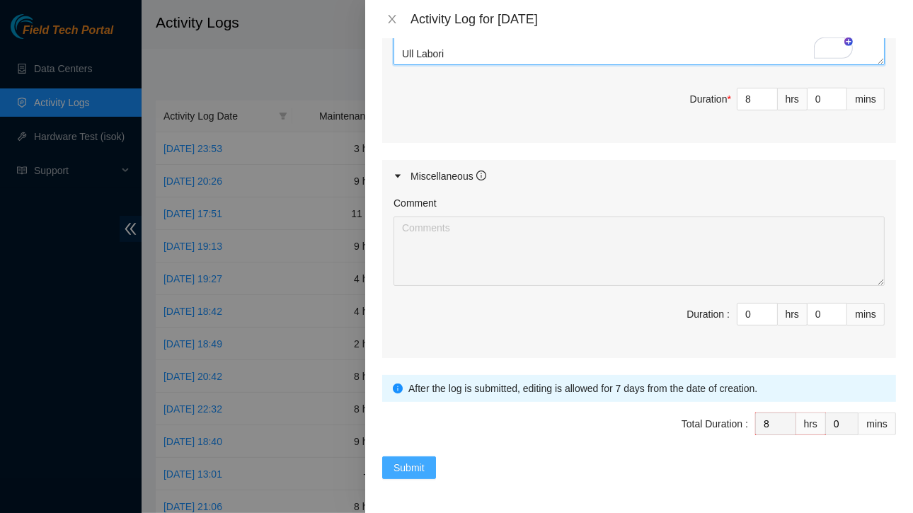
type textarea "Lo: IP Dolo | SI30398 - AMETCO-ADI8: Elit seddoe(t) Incid Utlabo Etdol: MAGNAA-…"
click at [431, 462] on button "Submit" at bounding box center [409, 468] width 54 height 23
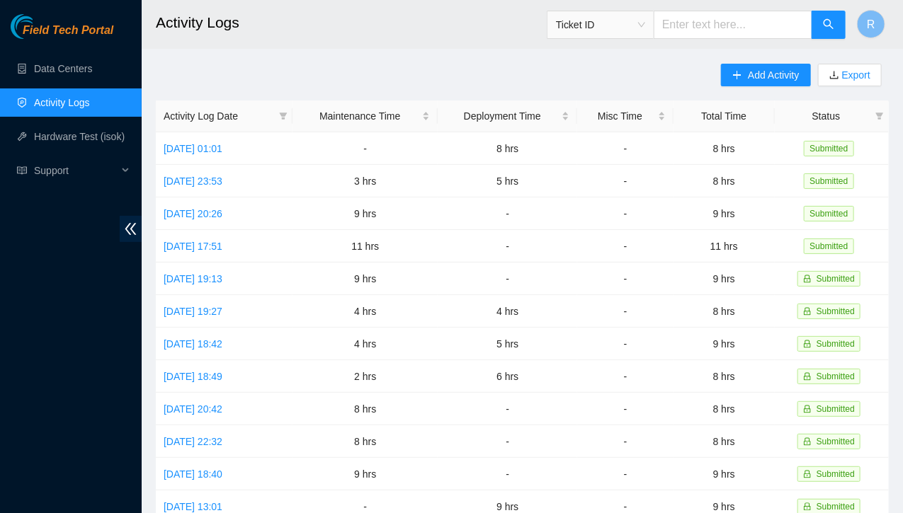
click at [552, 50] on main "Activity Logs Ticket ID R Add Activity Export Activity Log Date Maintenance Tim…" at bounding box center [522, 421] width 761 height 843
click at [765, 79] on span "Add Activity" at bounding box center [773, 75] width 51 height 16
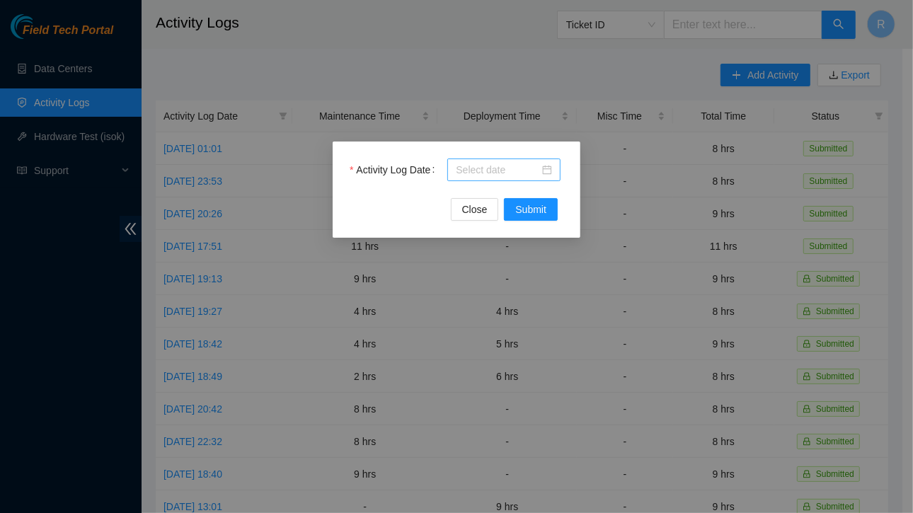
click at [543, 170] on div at bounding box center [504, 170] width 96 height 16
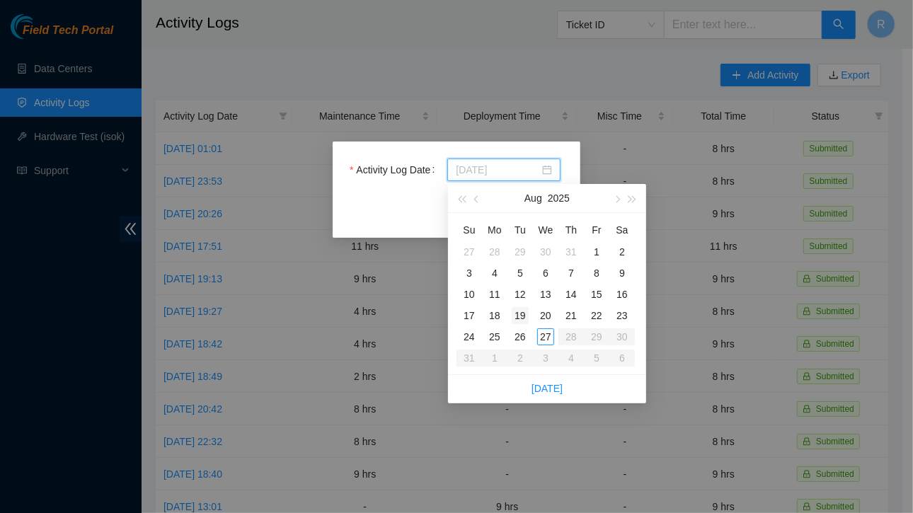
type input "[DATE]"
click at [521, 318] on div "19" at bounding box center [520, 315] width 17 height 17
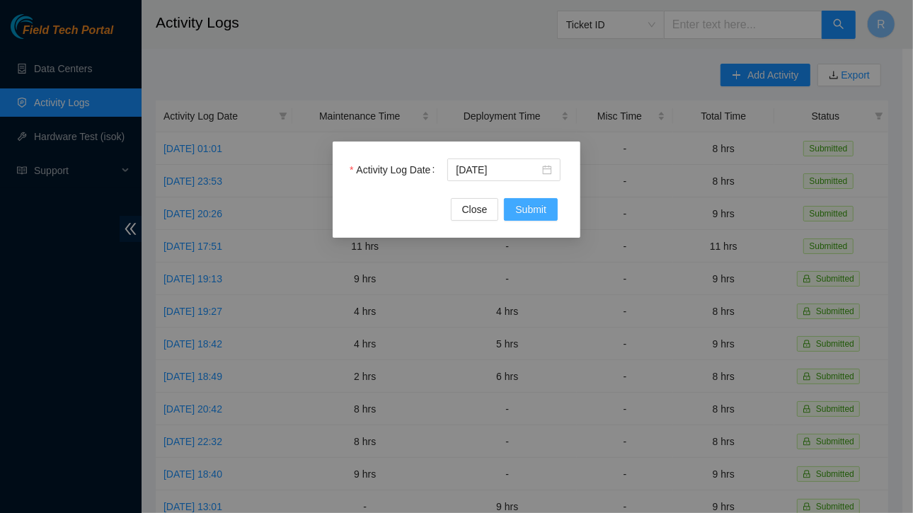
click at [538, 198] on button "Submit" at bounding box center [531, 209] width 54 height 23
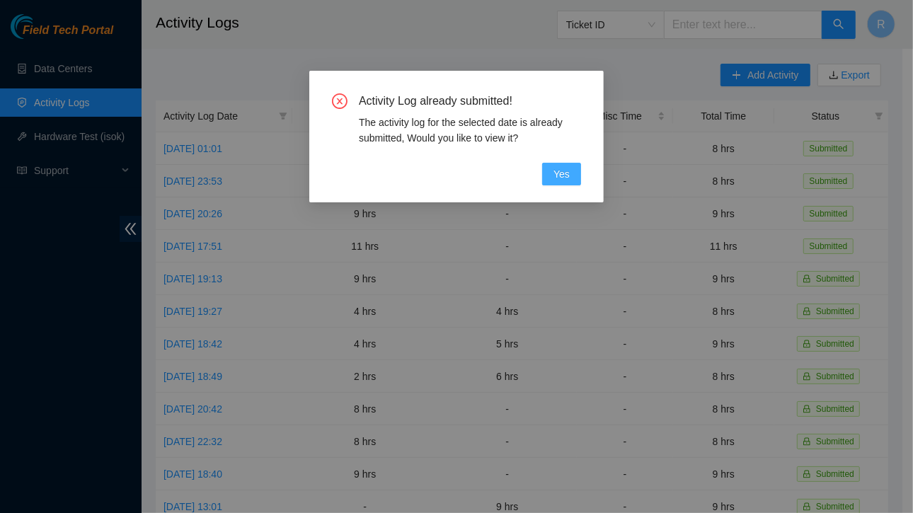
click at [556, 175] on span "Yes" at bounding box center [562, 174] width 16 height 16
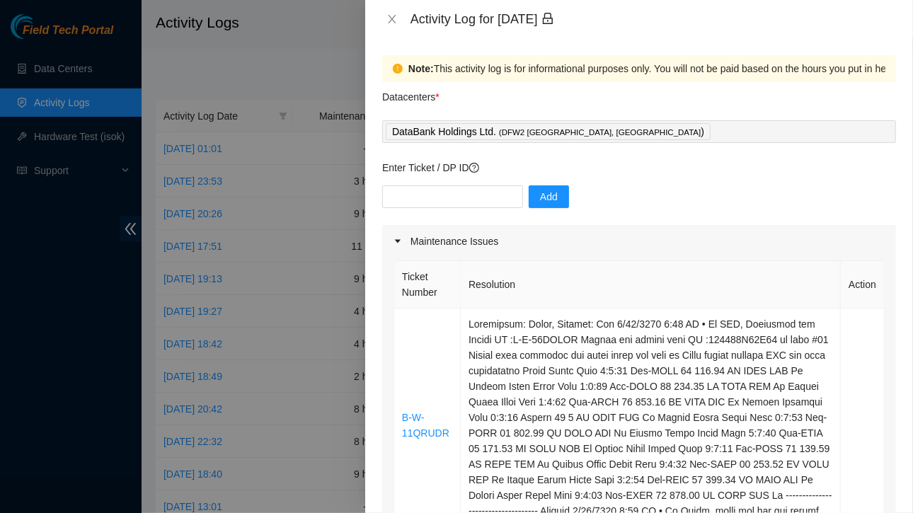
click at [483, 120] on div "Datacenters *" at bounding box center [639, 101] width 514 height 38
click at [391, 19] on icon "close" at bounding box center [392, 18] width 11 height 11
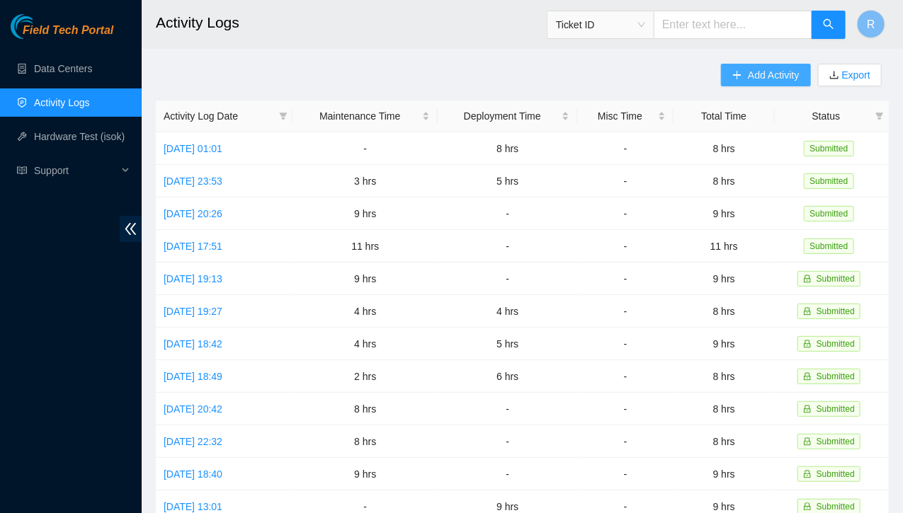
click at [760, 76] on span "Add Activity" at bounding box center [773, 75] width 51 height 16
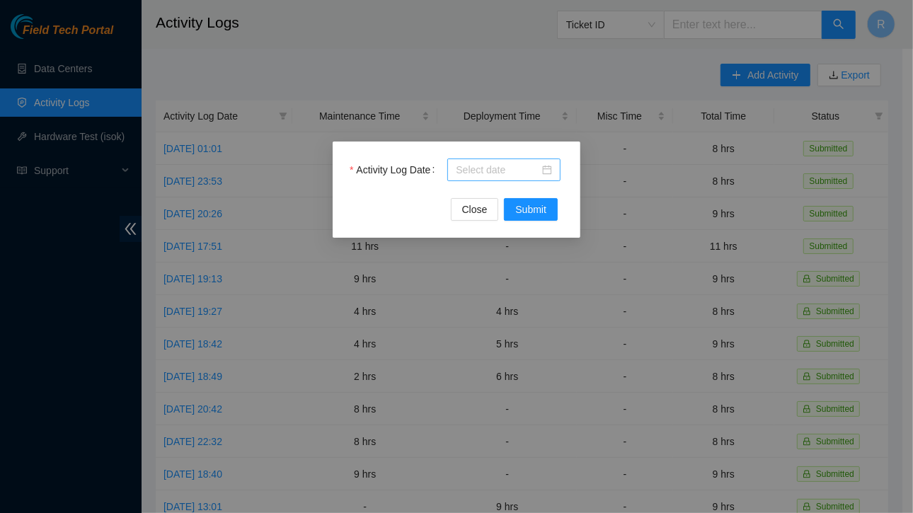
click at [545, 173] on div at bounding box center [504, 170] width 96 height 16
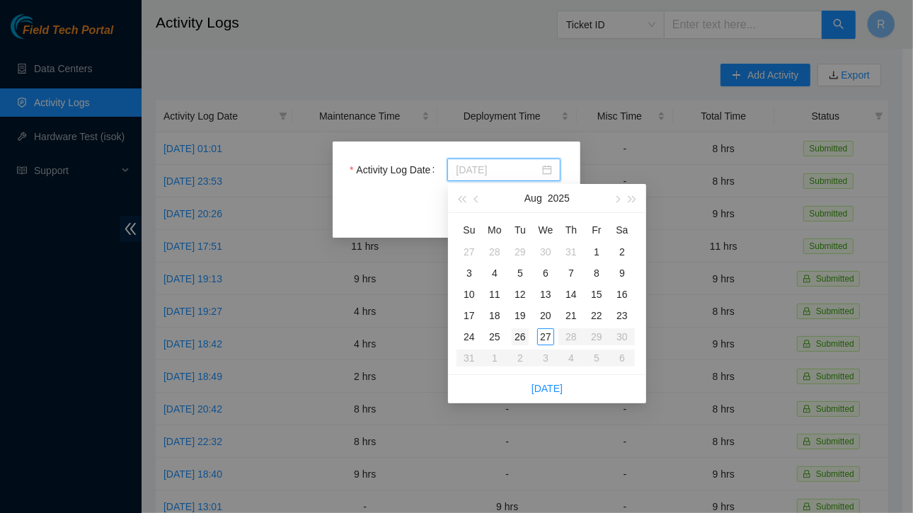
type input "[DATE]"
click at [519, 336] on div "26" at bounding box center [520, 336] width 17 height 17
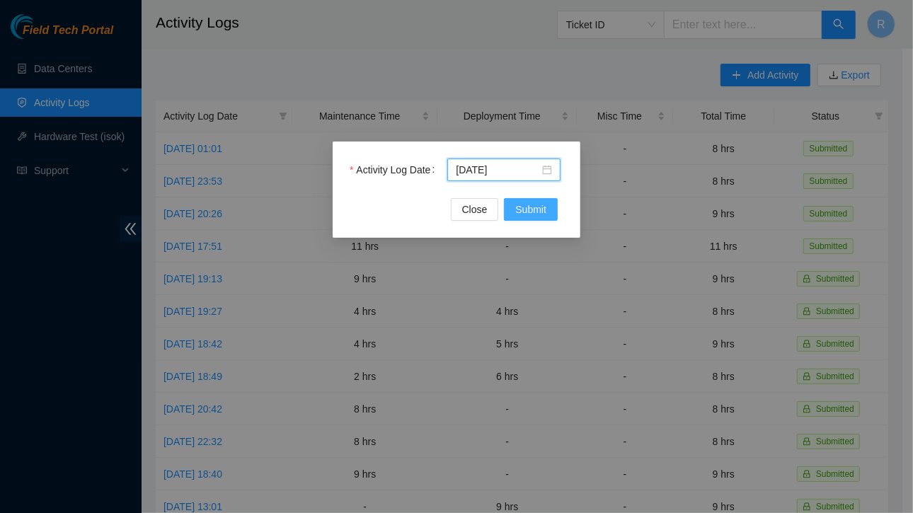
click at [531, 209] on span "Submit" at bounding box center [530, 210] width 31 height 16
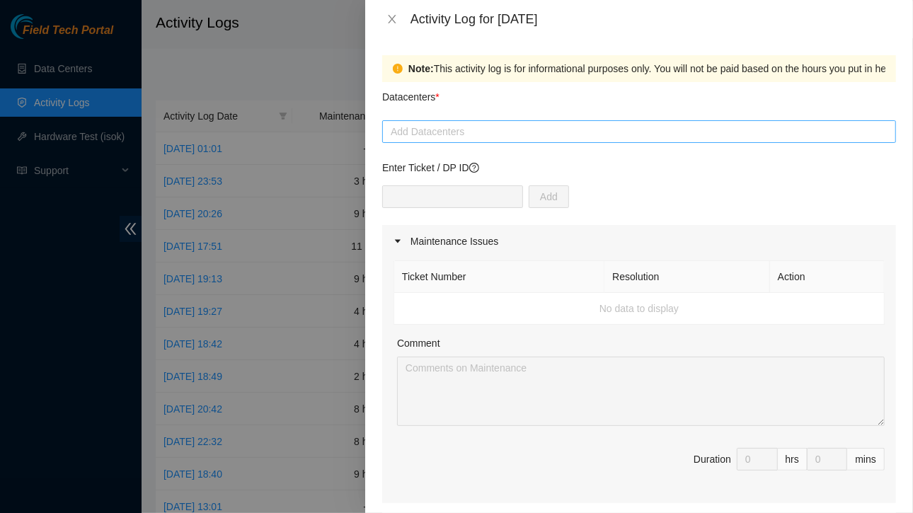
click at [489, 132] on div at bounding box center [639, 131] width 507 height 17
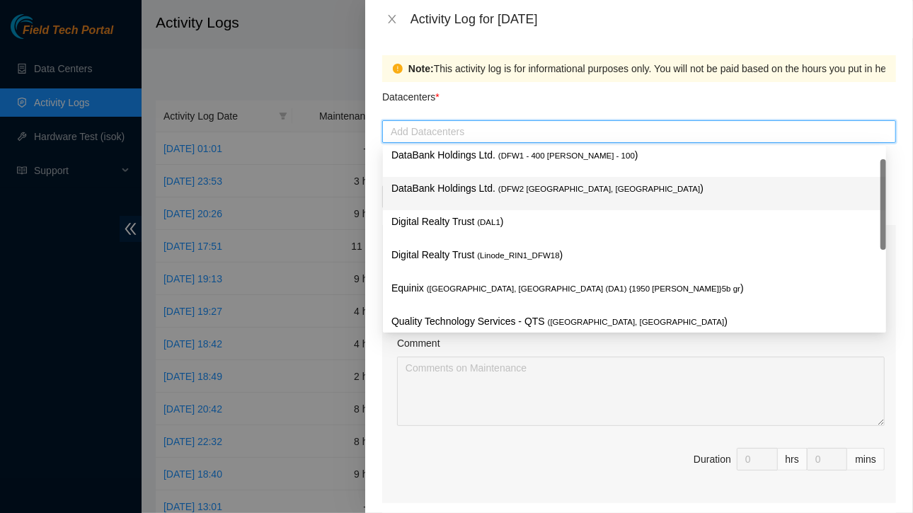
scroll to position [6, 0]
click at [456, 190] on p "DataBank Holdings Ltd. ( DFW2 [GEOGRAPHIC_DATA], [GEOGRAPHIC_DATA] )" at bounding box center [634, 188] width 486 height 16
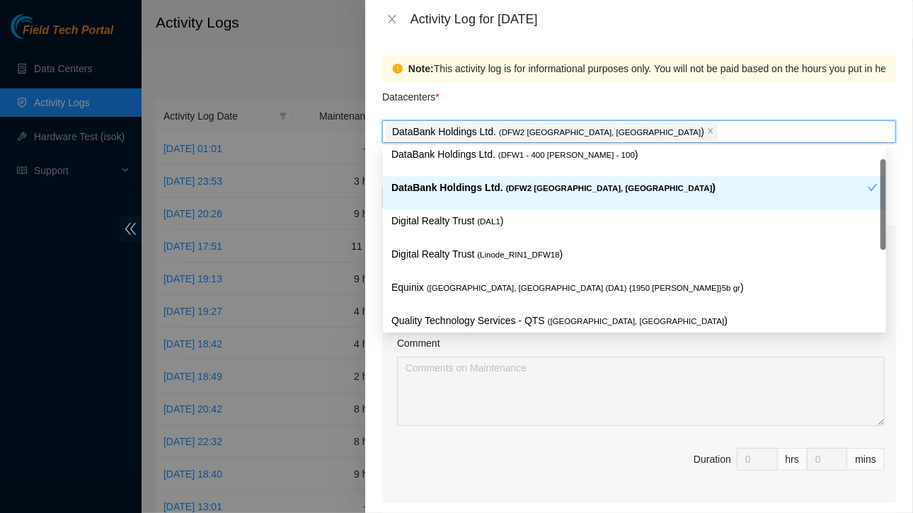
click at [456, 190] on p "DataBank Holdings Ltd. ( DFW2 [GEOGRAPHIC_DATA], [GEOGRAPHIC_DATA] )" at bounding box center [629, 188] width 476 height 16
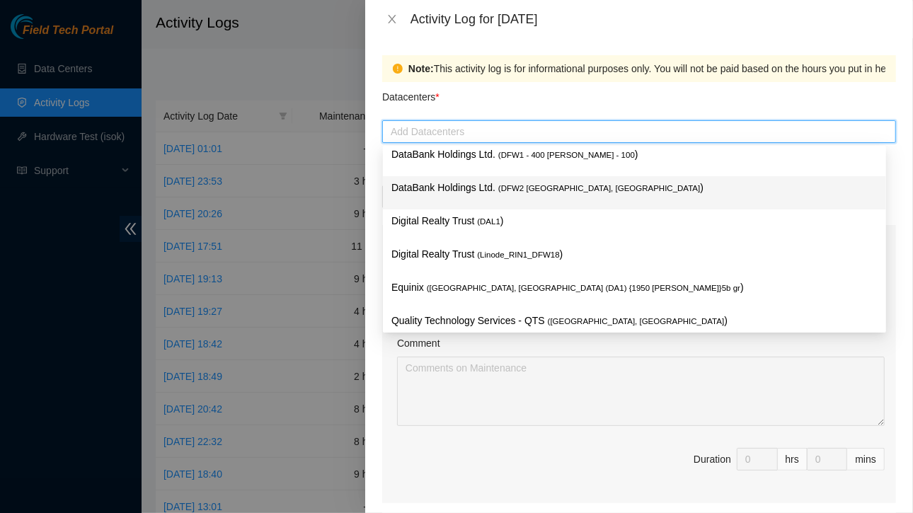
click at [462, 179] on div "DataBank Holdings Ltd. ( DFW2 [GEOGRAPHIC_DATA], [GEOGRAPHIC_DATA] )" at bounding box center [634, 192] width 503 height 33
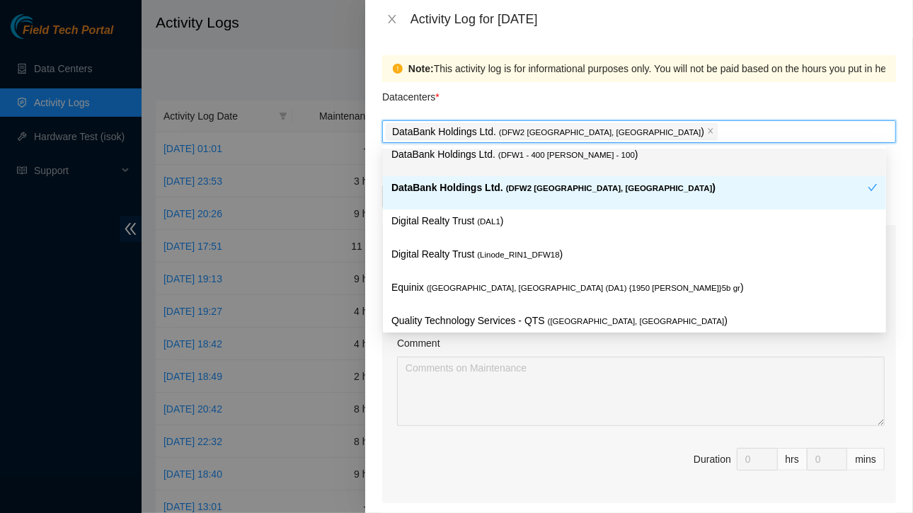
click at [565, 76] on div "Note: This activity log is for informational purposes only. You will not be pai…" at bounding box center [848, 69] width 880 height 16
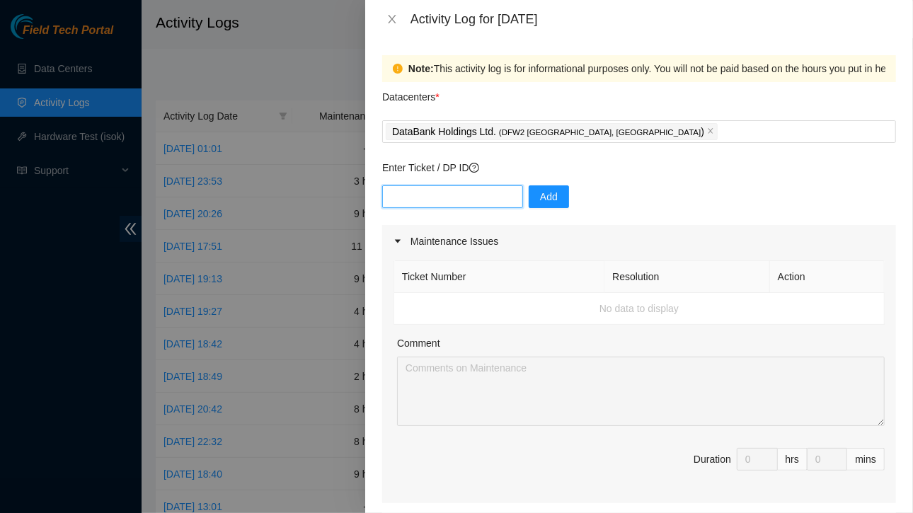
click at [464, 188] on input "text" at bounding box center [452, 196] width 141 height 23
paste input "DP83579"
type input "DP83579"
click at [540, 201] on span "Add" at bounding box center [549, 197] width 18 height 16
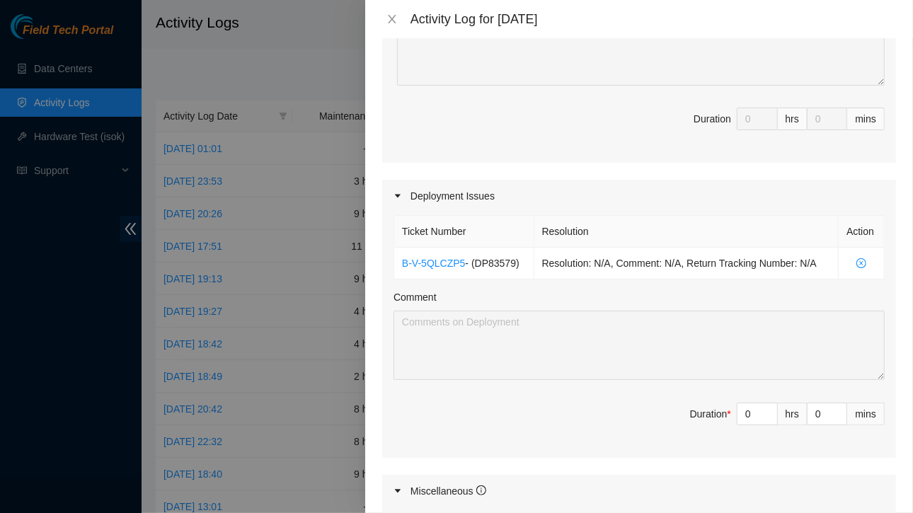
scroll to position [340, 0]
click at [744, 409] on input "0" at bounding box center [758, 414] width 40 height 21
type input "9"
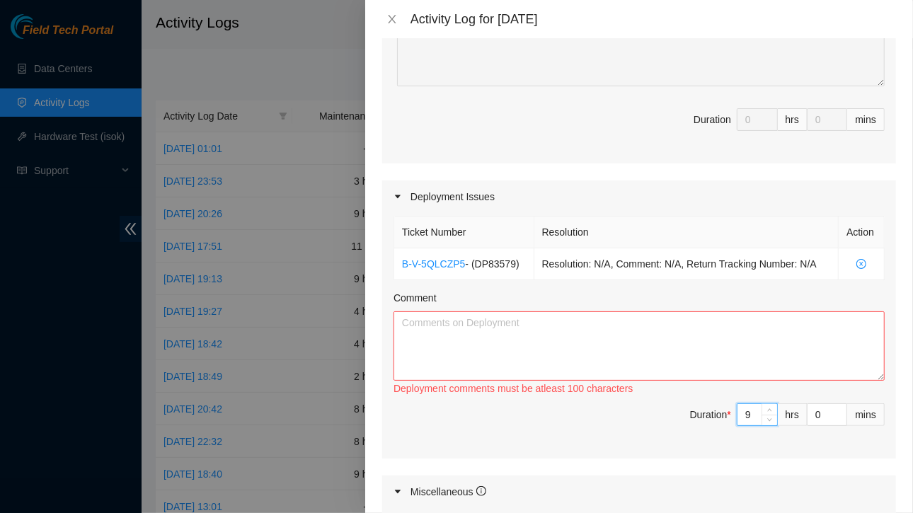
type input "9"
click at [554, 338] on textarea "Comment" at bounding box center [639, 345] width 491 height 69
paste textarea "Lo Ipsum, Dolors:- Ame consecte adi elitsed. Doeius tem inc utlabor etdol: Magn…"
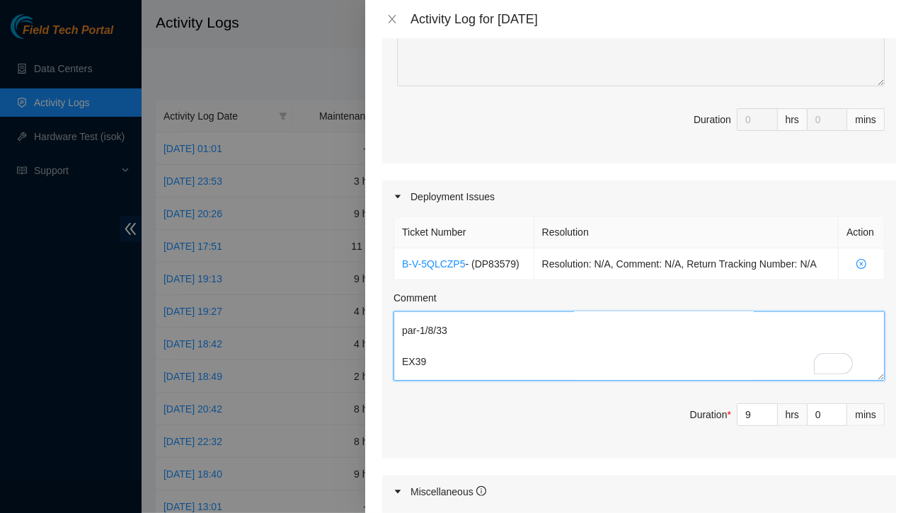
scroll to position [7234, 0]
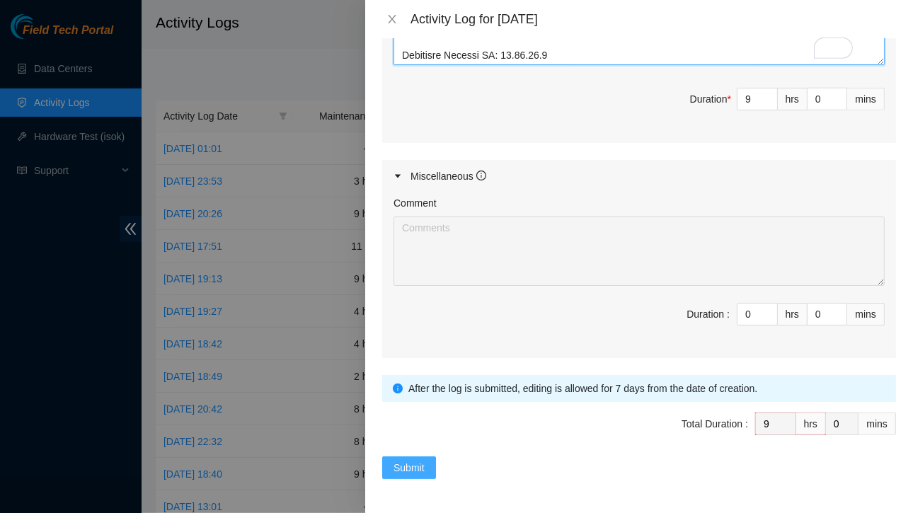
type textarea "Lo Ipsum, Dolors:- Ame consecte adi elitsed. Doeius tem inc utlabor etdol: Magn…"
click at [410, 460] on span "Submit" at bounding box center [409, 468] width 31 height 16
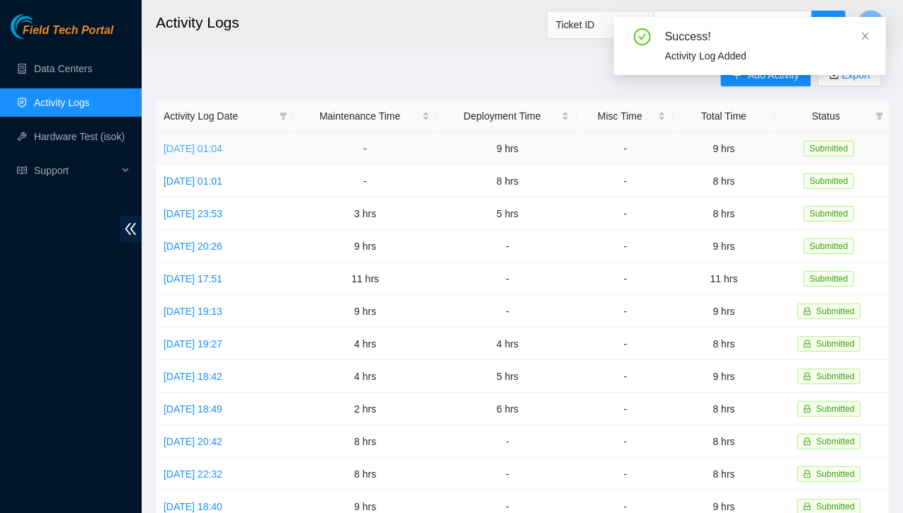
click at [222, 149] on link "[DATE] 01:04" at bounding box center [193, 148] width 59 height 11
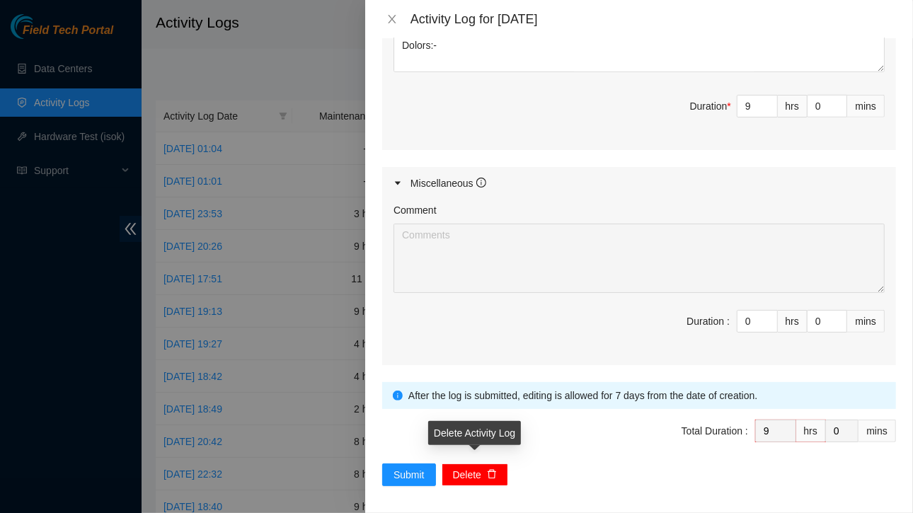
click at [469, 470] on span "Delete" at bounding box center [467, 475] width 28 height 16
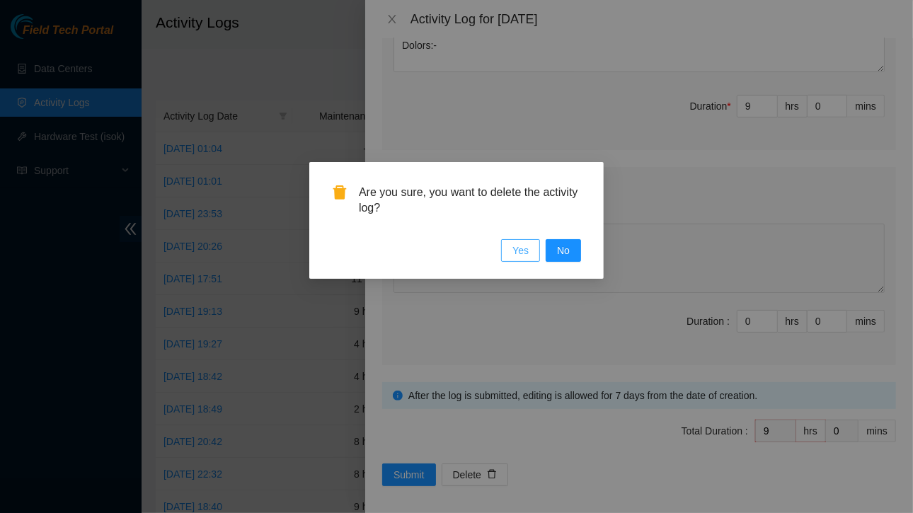
click at [519, 253] on span "Yes" at bounding box center [521, 251] width 16 height 16
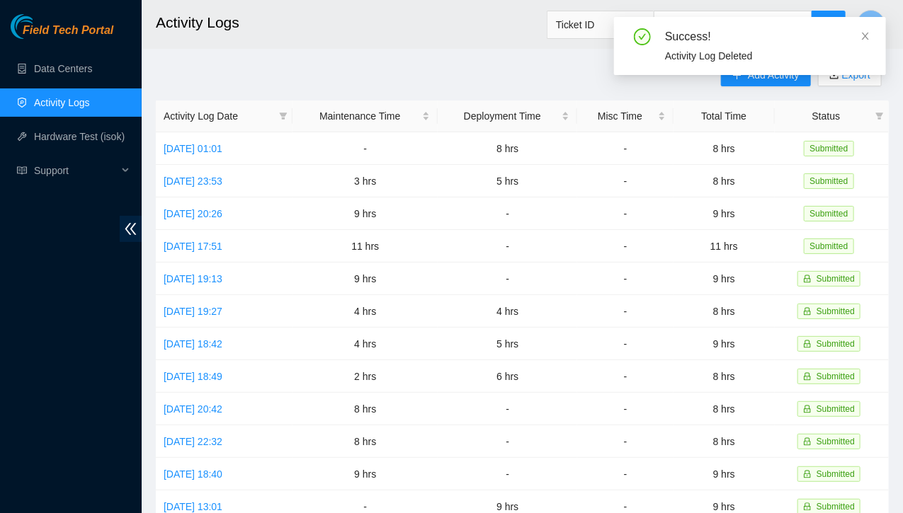
click at [444, 59] on main "Activity Logs Ticket ID R Add Activity Export Activity Log Date Maintenance Tim…" at bounding box center [522, 421] width 761 height 843
click at [864, 32] on icon "close" at bounding box center [865, 36] width 10 height 10
